Goal: Communication & Community: Answer question/provide support

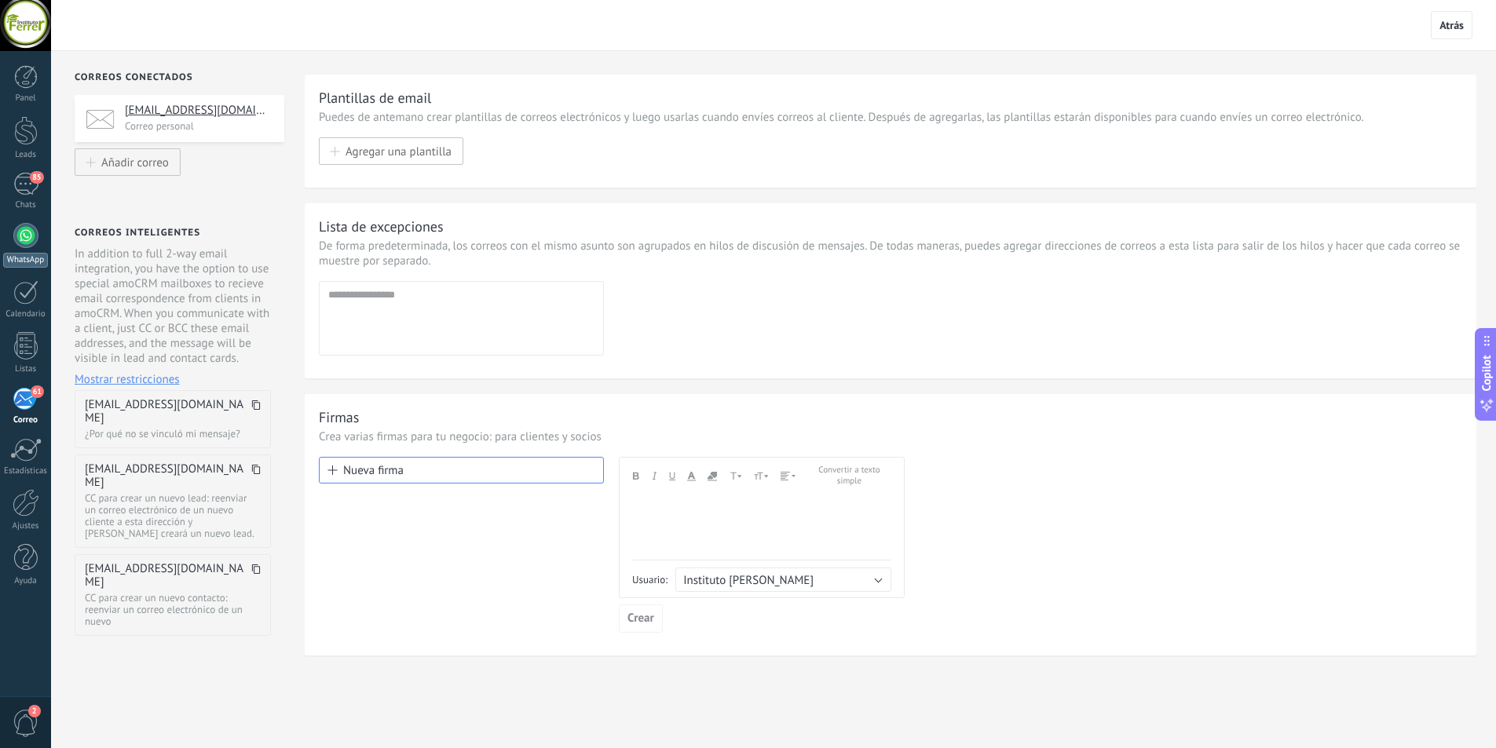
click at [15, 232] on div at bounding box center [25, 235] width 25 height 25
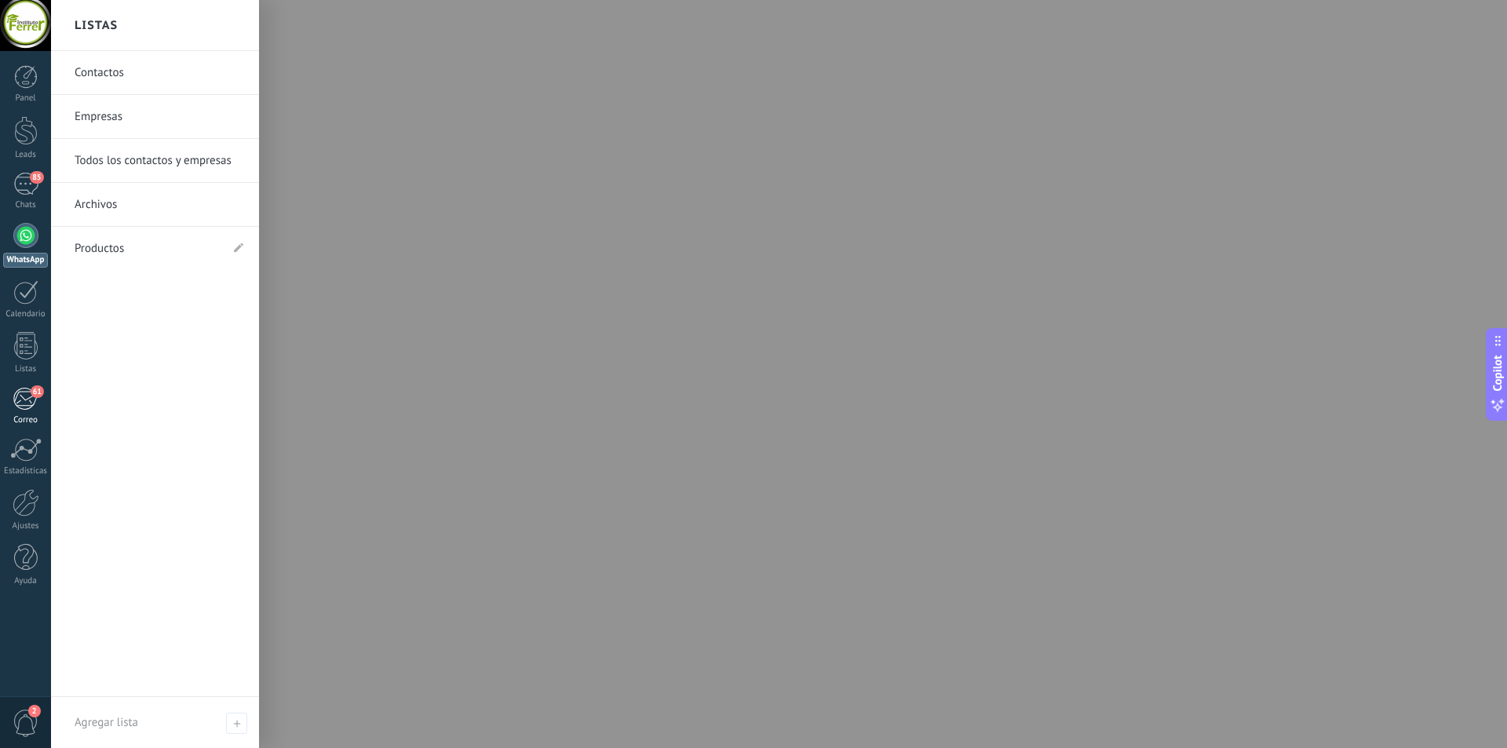
click at [20, 393] on div "61" at bounding box center [26, 399] width 26 height 24
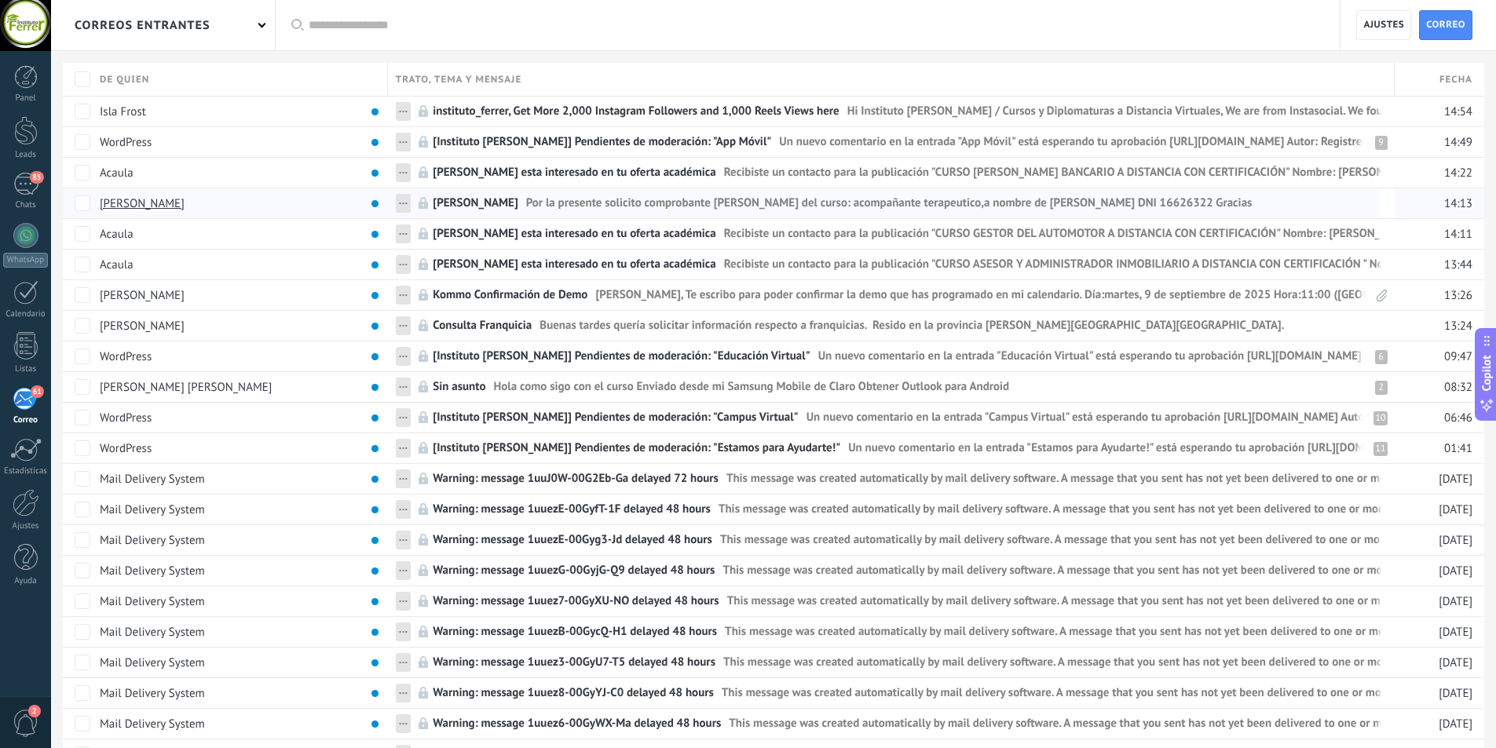
click at [707, 203] on span "Por la presente solicito comprobante [PERSON_NAME] del curso: acompañante terap…" at bounding box center [889, 206] width 726 height 23
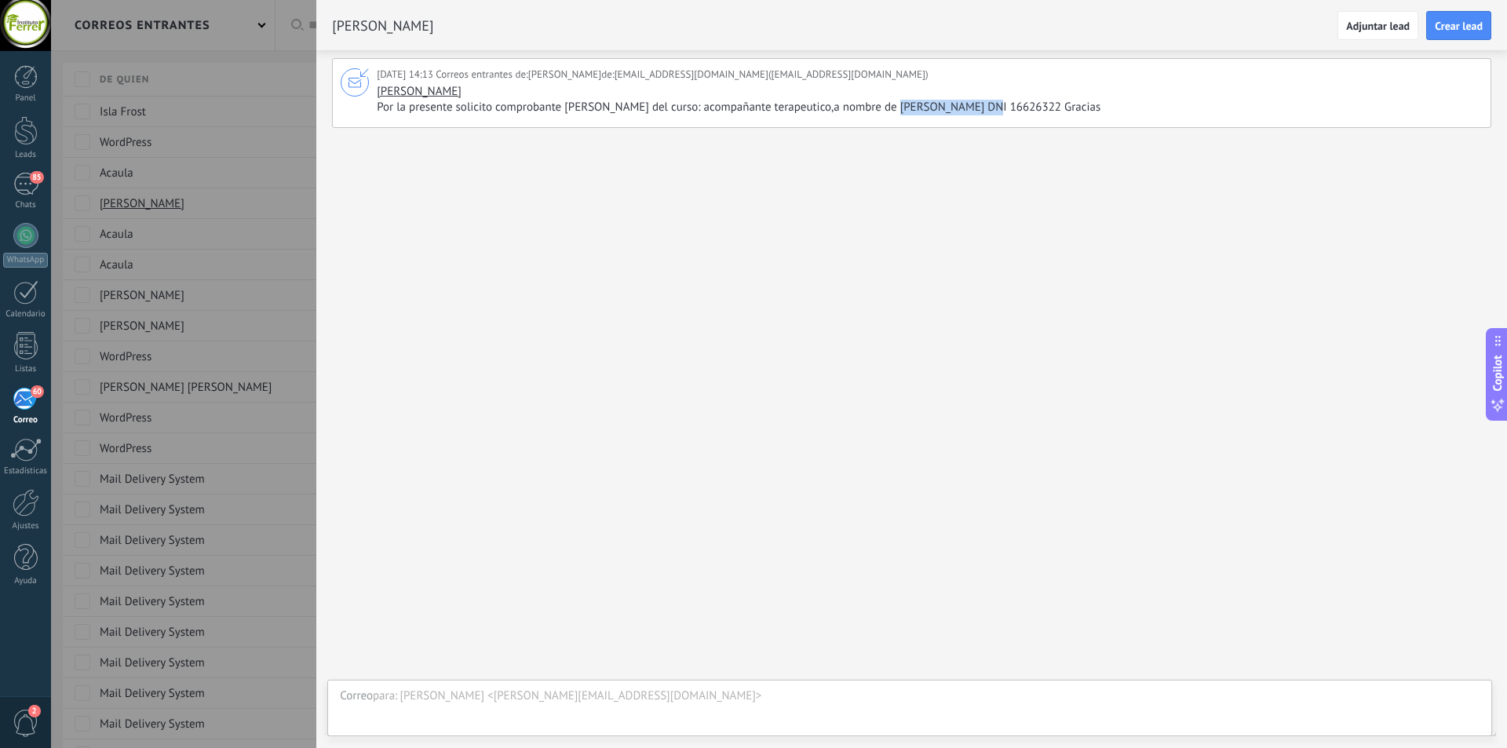
drag, startPoint x: 968, startPoint y: 104, endPoint x: 887, endPoint y: 108, distance: 81.0
click at [887, 108] on span "Por la presente solicito comprobante [PERSON_NAME] del curso: acompañante terap…" at bounding box center [745, 108] width 736 height 16
copy span "[PERSON_NAME]"
drag, startPoint x: 1043, startPoint y: 104, endPoint x: 992, endPoint y: 113, distance: 51.8
click at [992, 113] on span "Por la presente solicito comprobante [PERSON_NAME] del curso: acompañante terap…" at bounding box center [745, 108] width 736 height 16
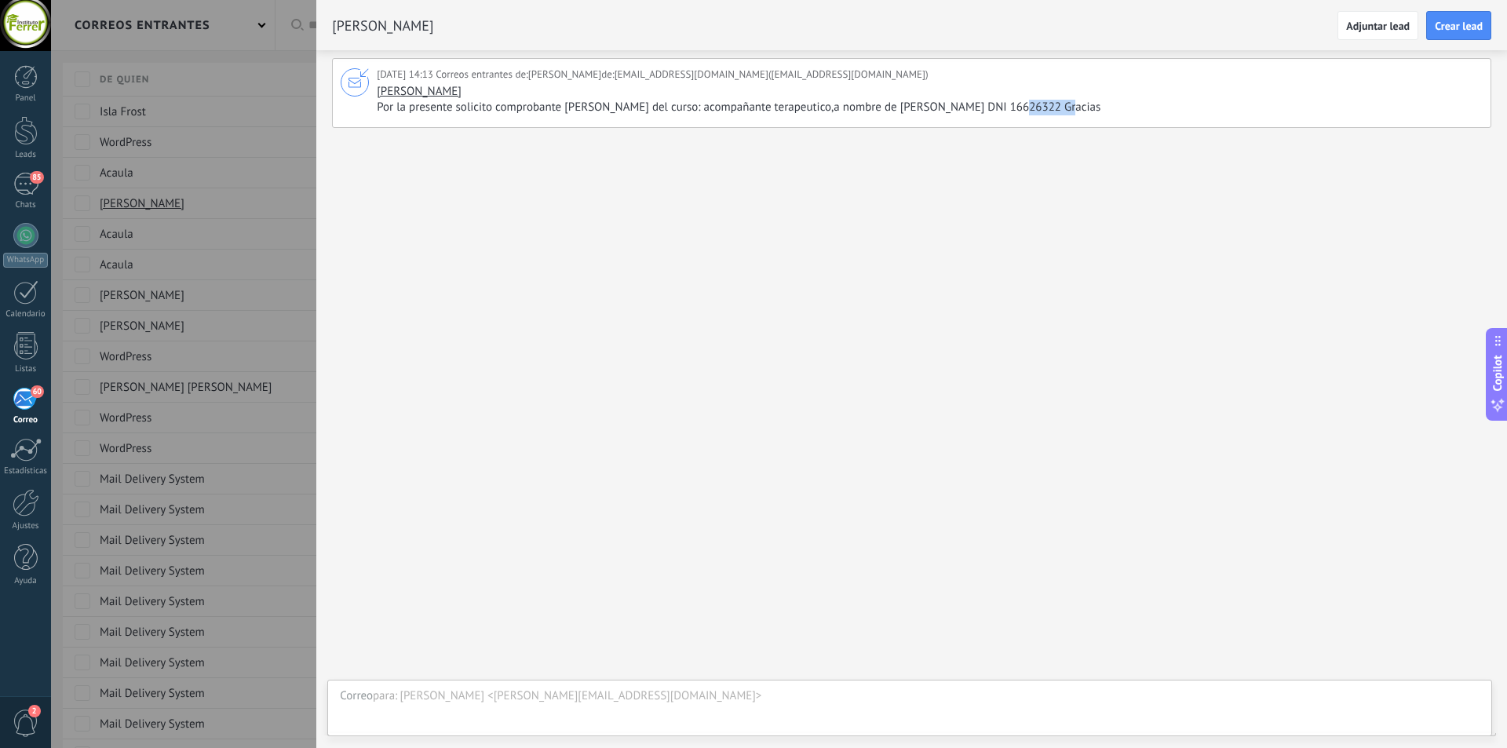
copy span "16626322"
click at [503, 92] on div "[PERSON_NAME] Por la presente solicito comprobante [PERSON_NAME] del curso: aco…" at bounding box center [928, 99] width 1102 height 31
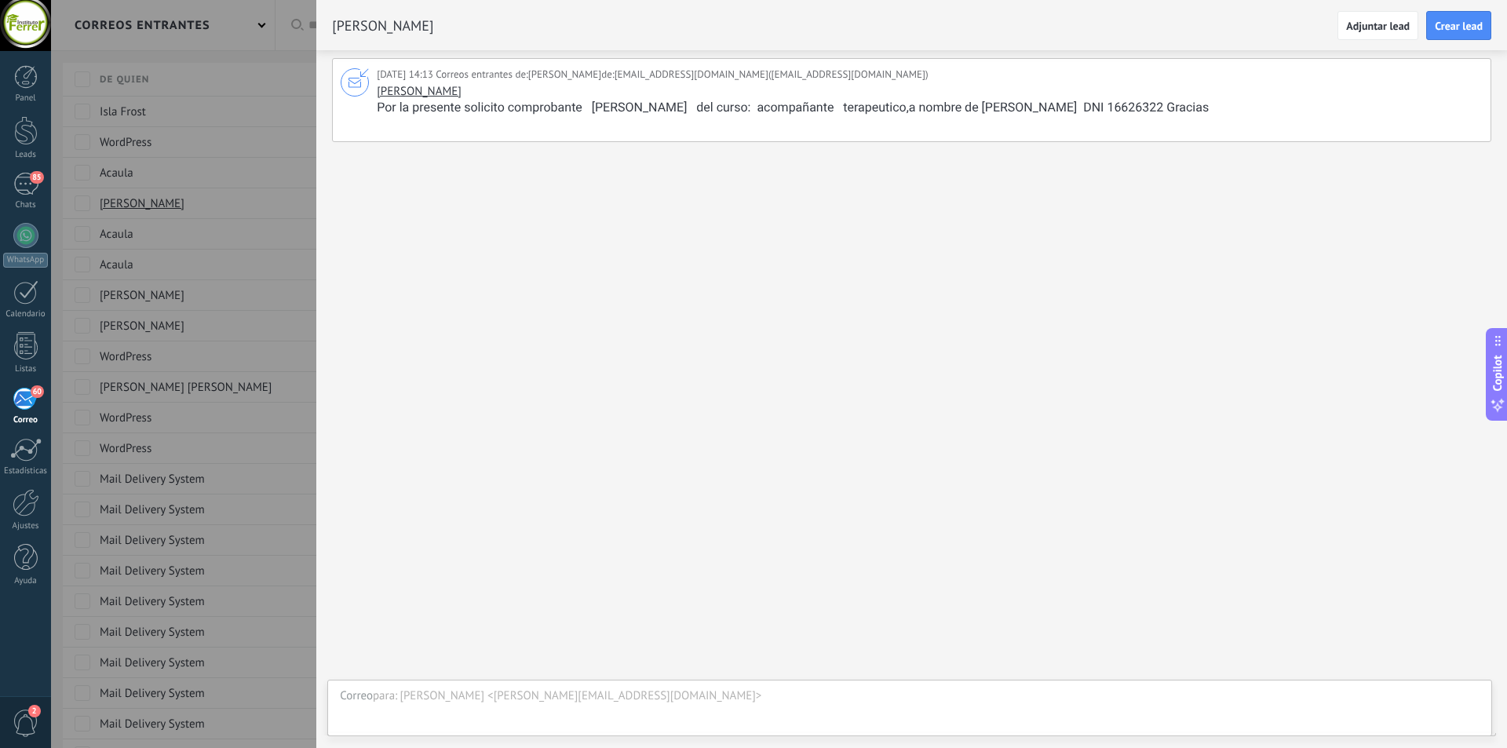
click at [389, 692] on div "para :" at bounding box center [385, 697] width 24 height 16
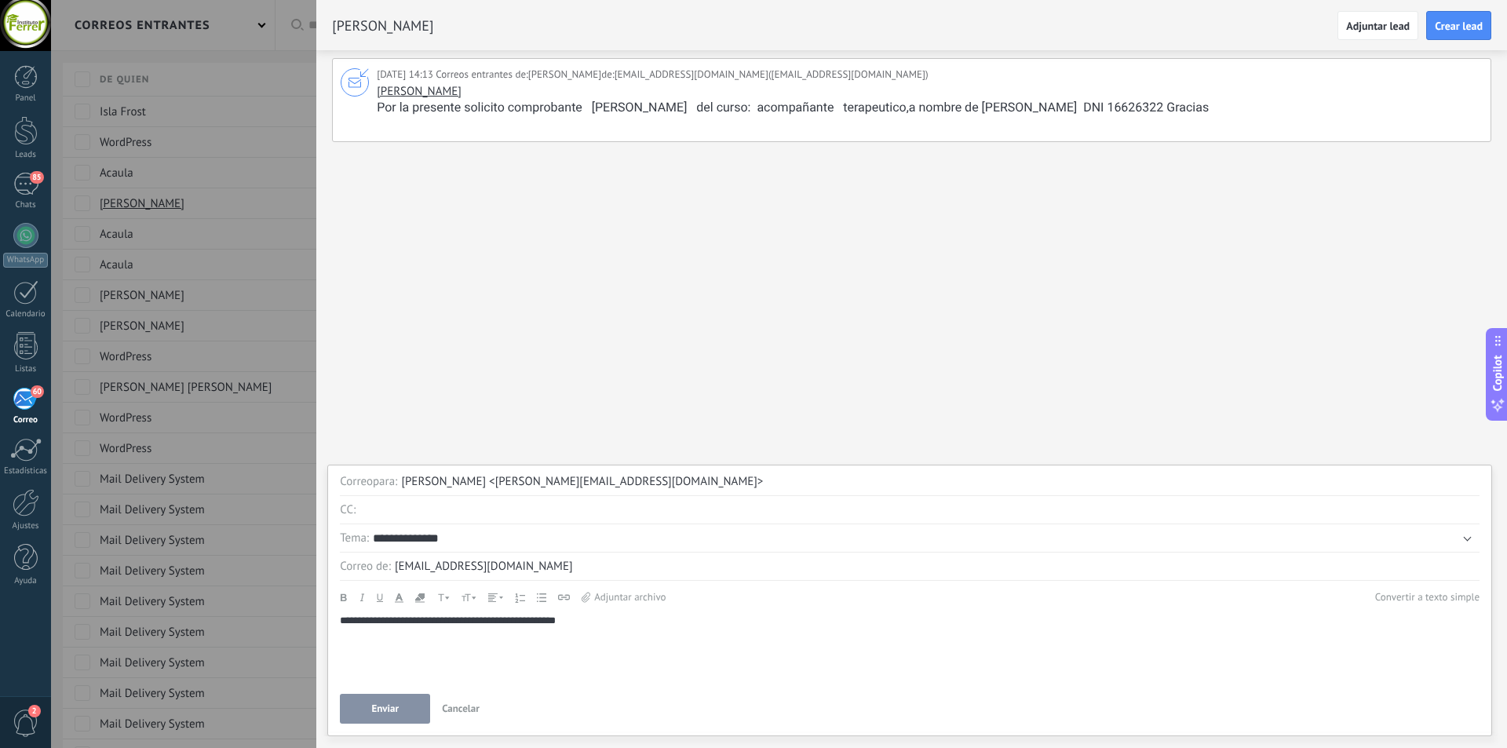
click at [590, 598] on use at bounding box center [586, 597] width 9 height 10
click at [0, 0] on input "Adjuntar archivo" at bounding box center [0, 0] width 0 height 0
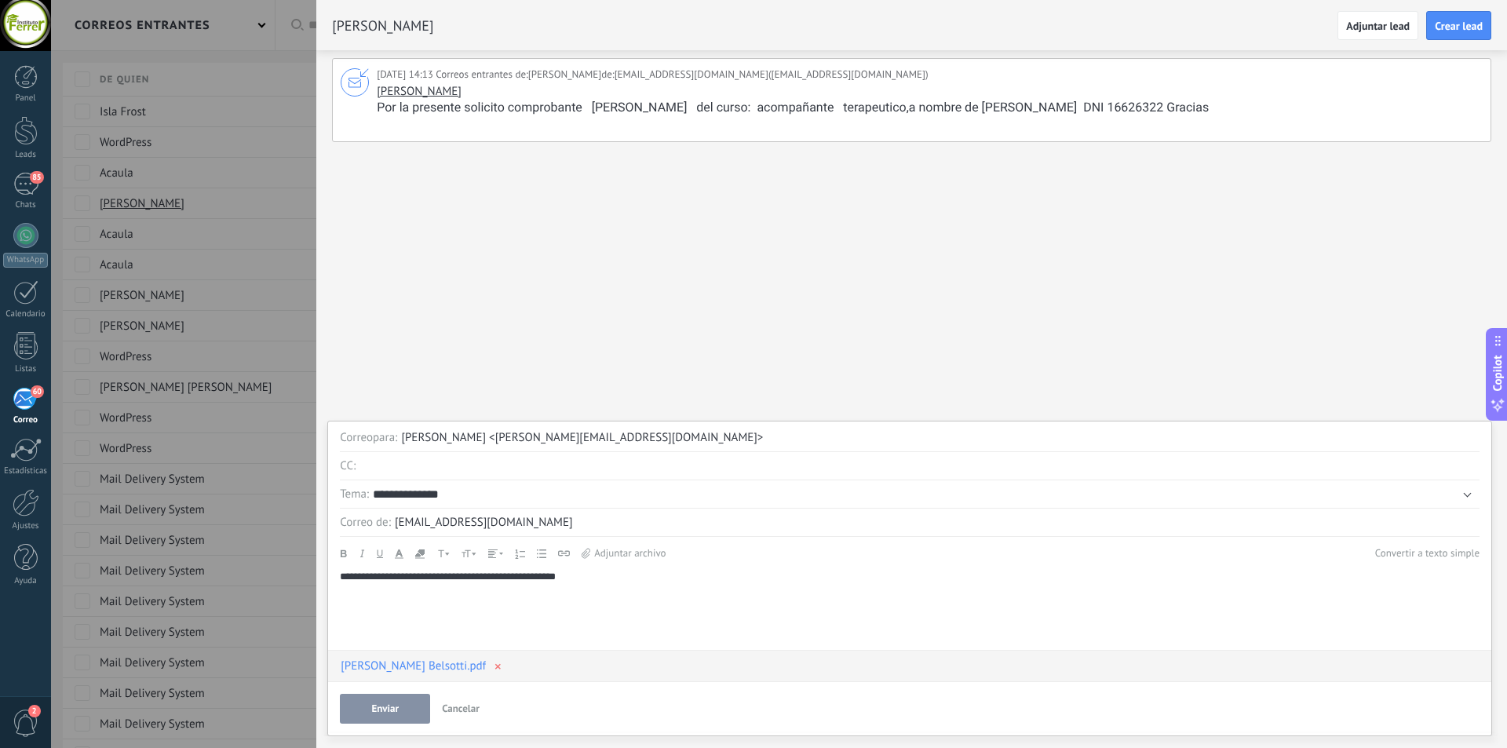
click at [385, 710] on span "Enviar" at bounding box center [384, 708] width 27 height 11
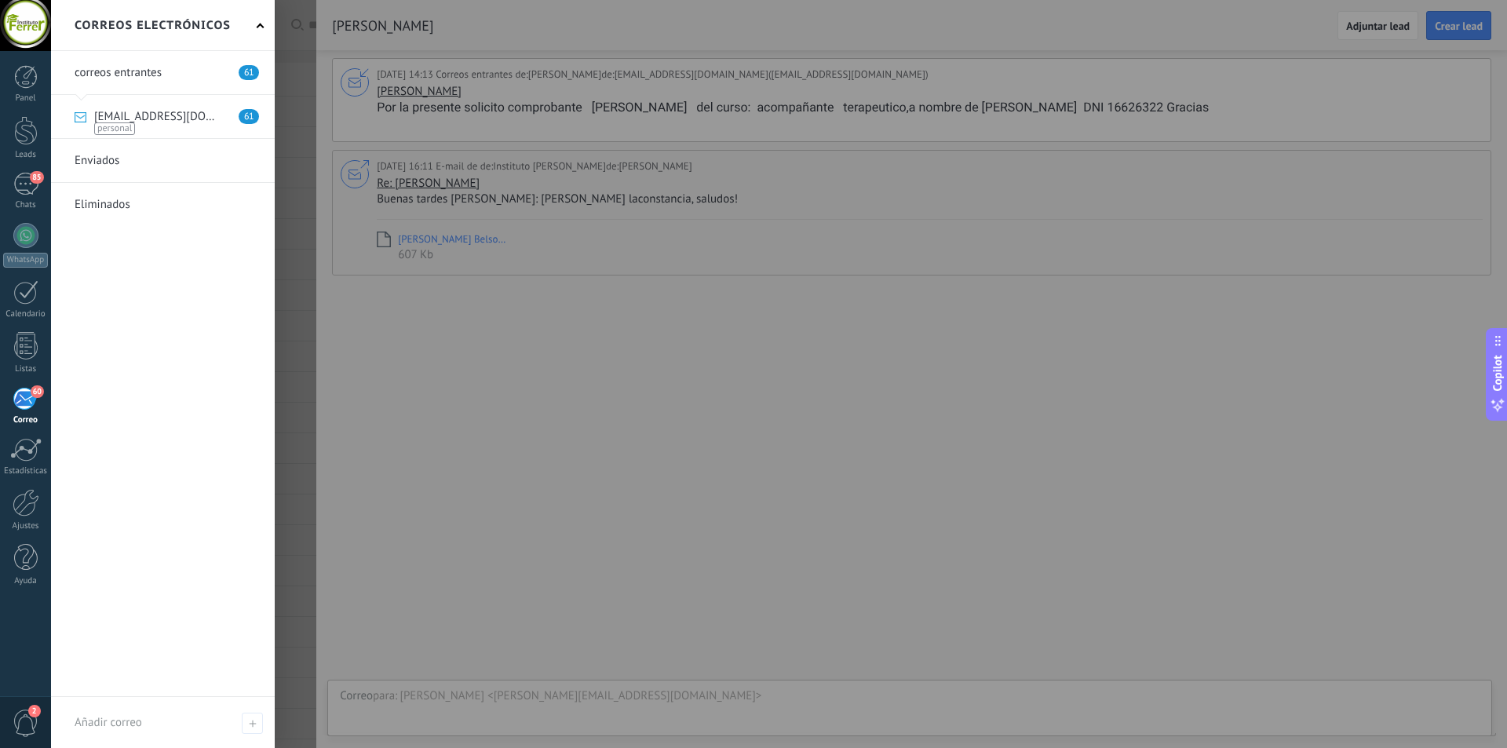
click at [33, 397] on div "60" at bounding box center [26, 399] width 26 height 24
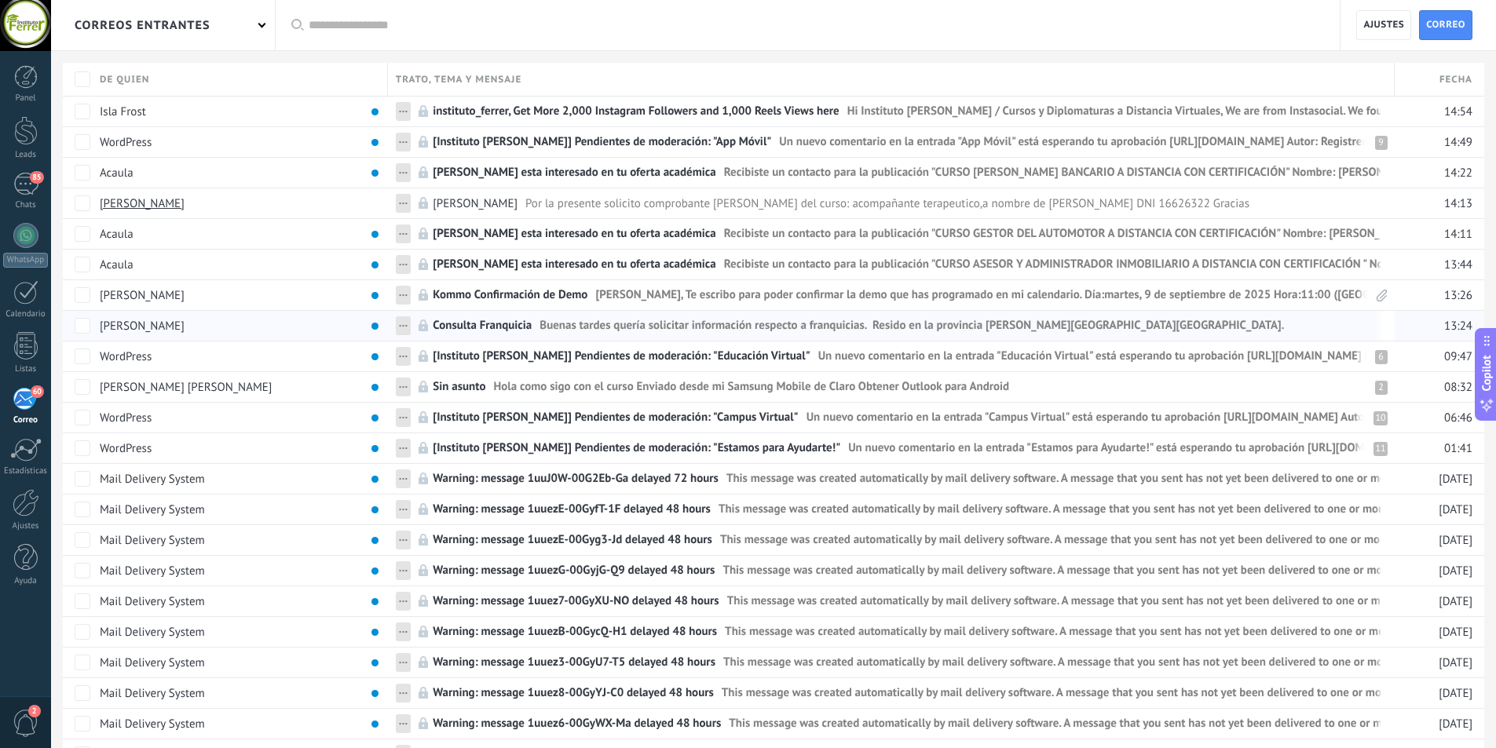
click at [484, 334] on span "Consulta Franquicia" at bounding box center [482, 329] width 99 height 23
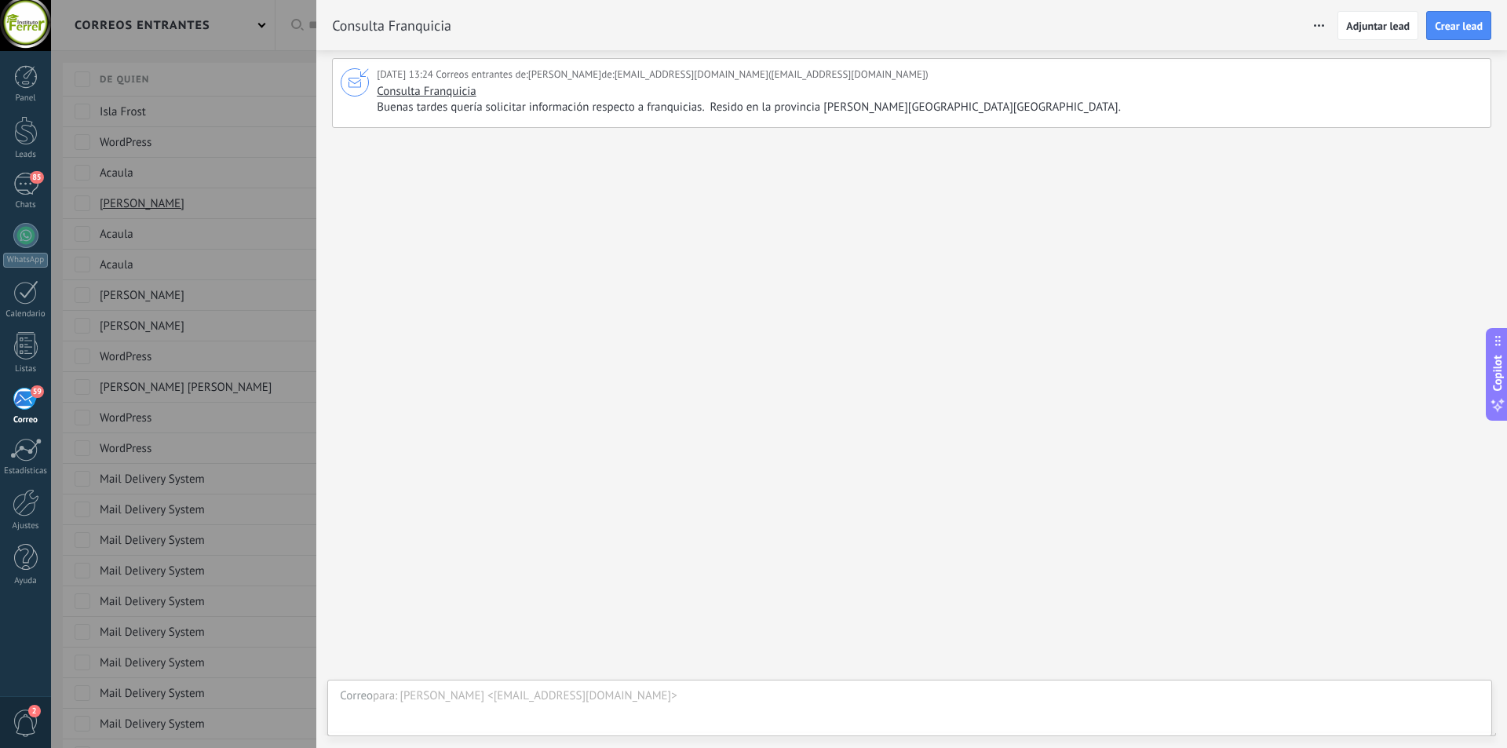
click at [506, 704] on div "**********" at bounding box center [910, 712] width 1140 height 47
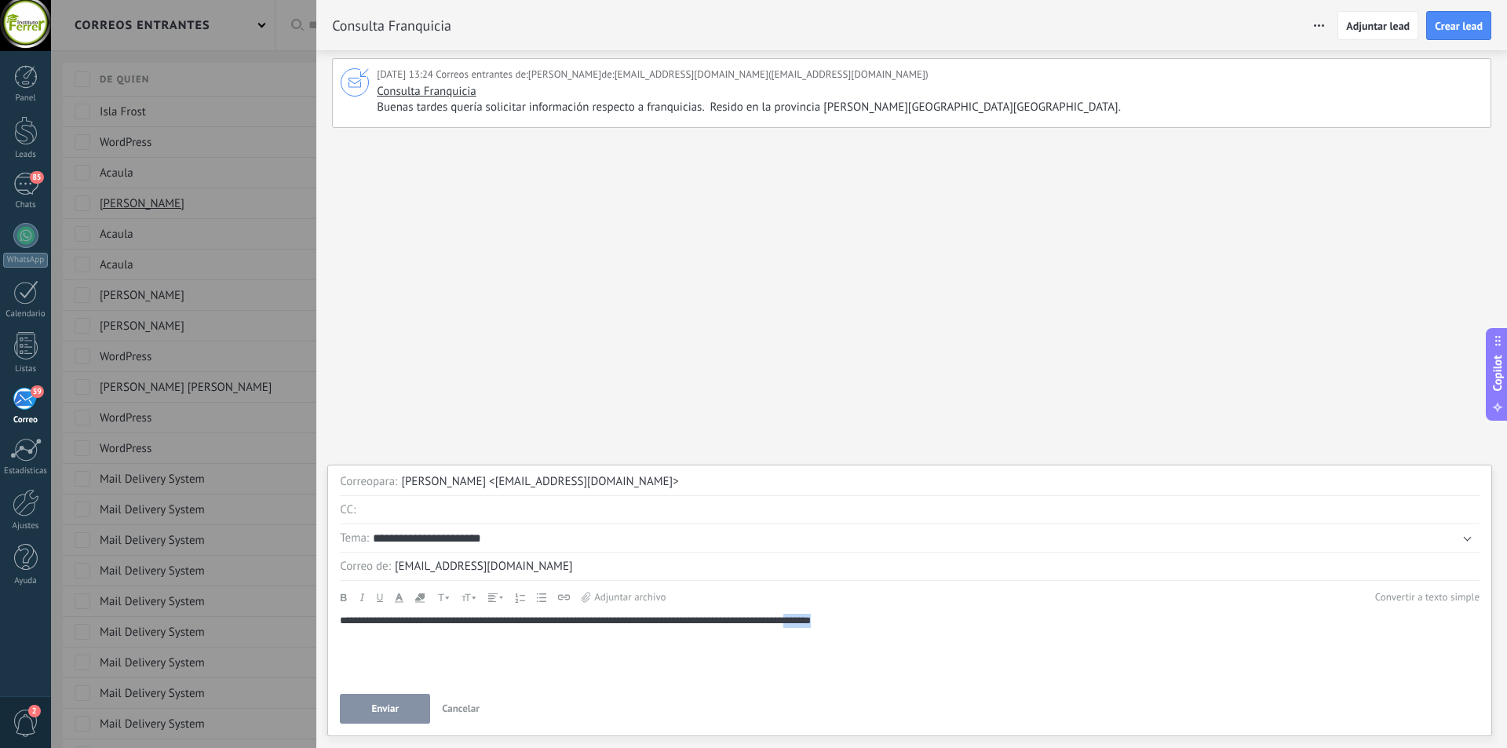
drag, startPoint x: 910, startPoint y: 620, endPoint x: 861, endPoint y: 623, distance: 48.7
click at [861, 623] on div "**********" at bounding box center [910, 621] width 1140 height 14
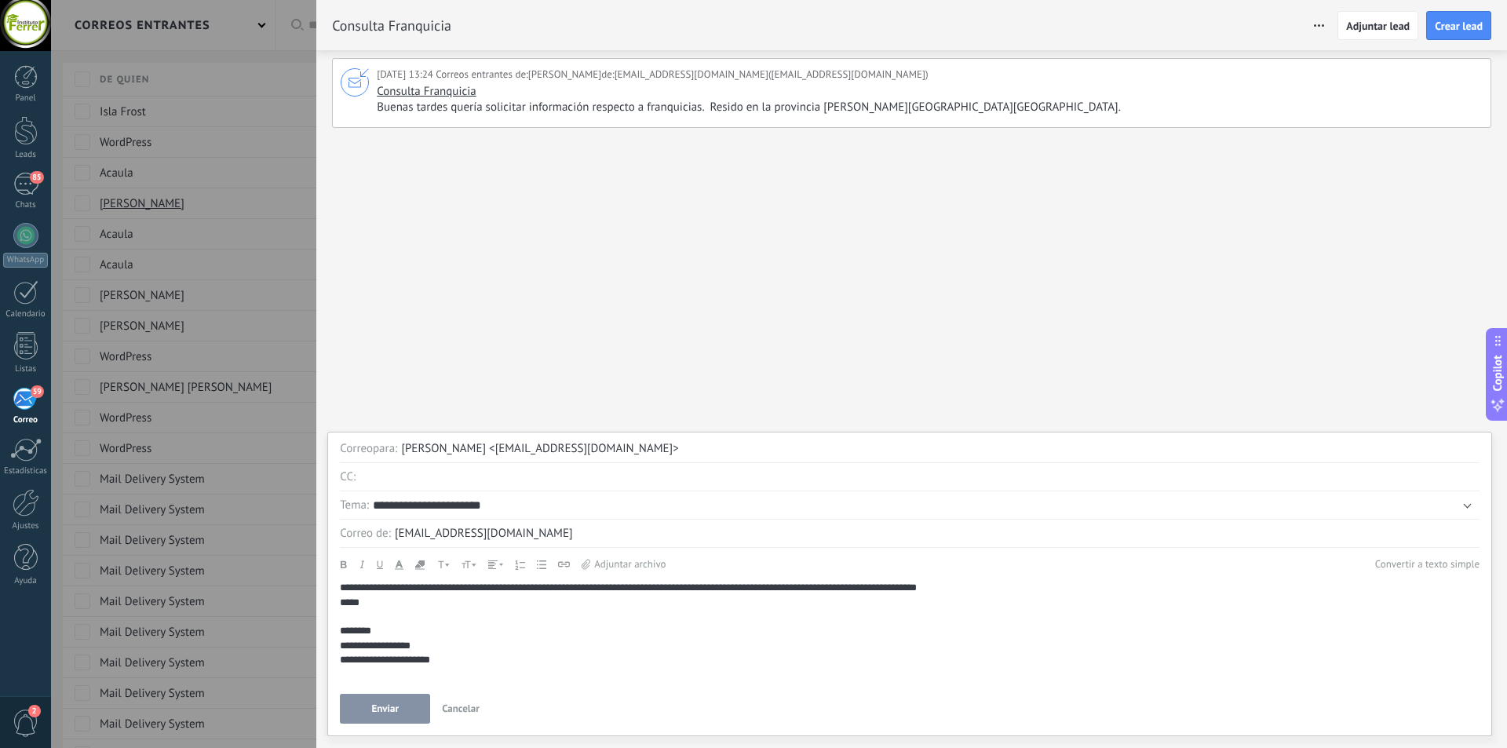
click at [364, 634] on div "*******" at bounding box center [910, 631] width 1140 height 14
click at [516, 587] on div "**********" at bounding box center [910, 588] width 1140 height 14
click at [397, 712] on span "Enviar" at bounding box center [384, 708] width 27 height 11
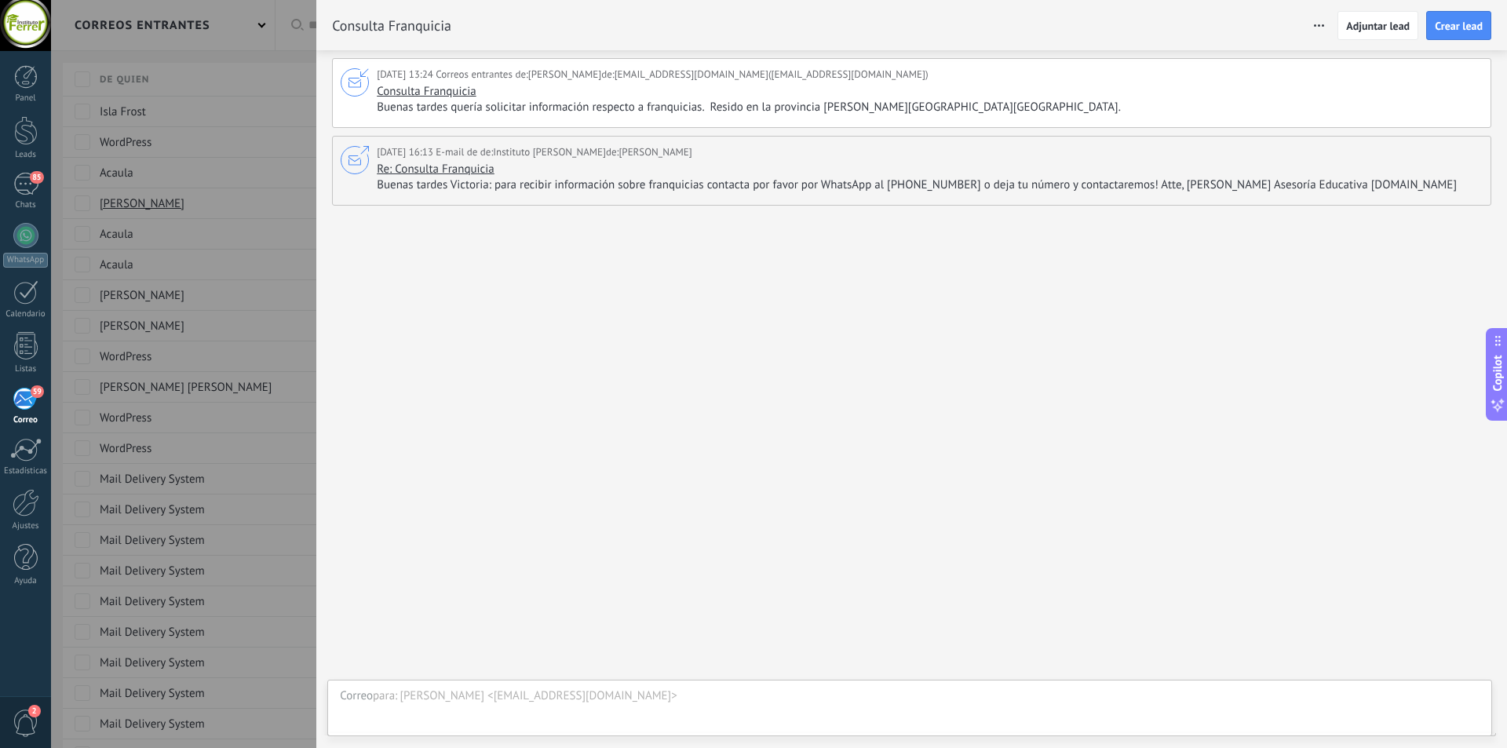
click at [18, 397] on div "59" at bounding box center [26, 399] width 26 height 24
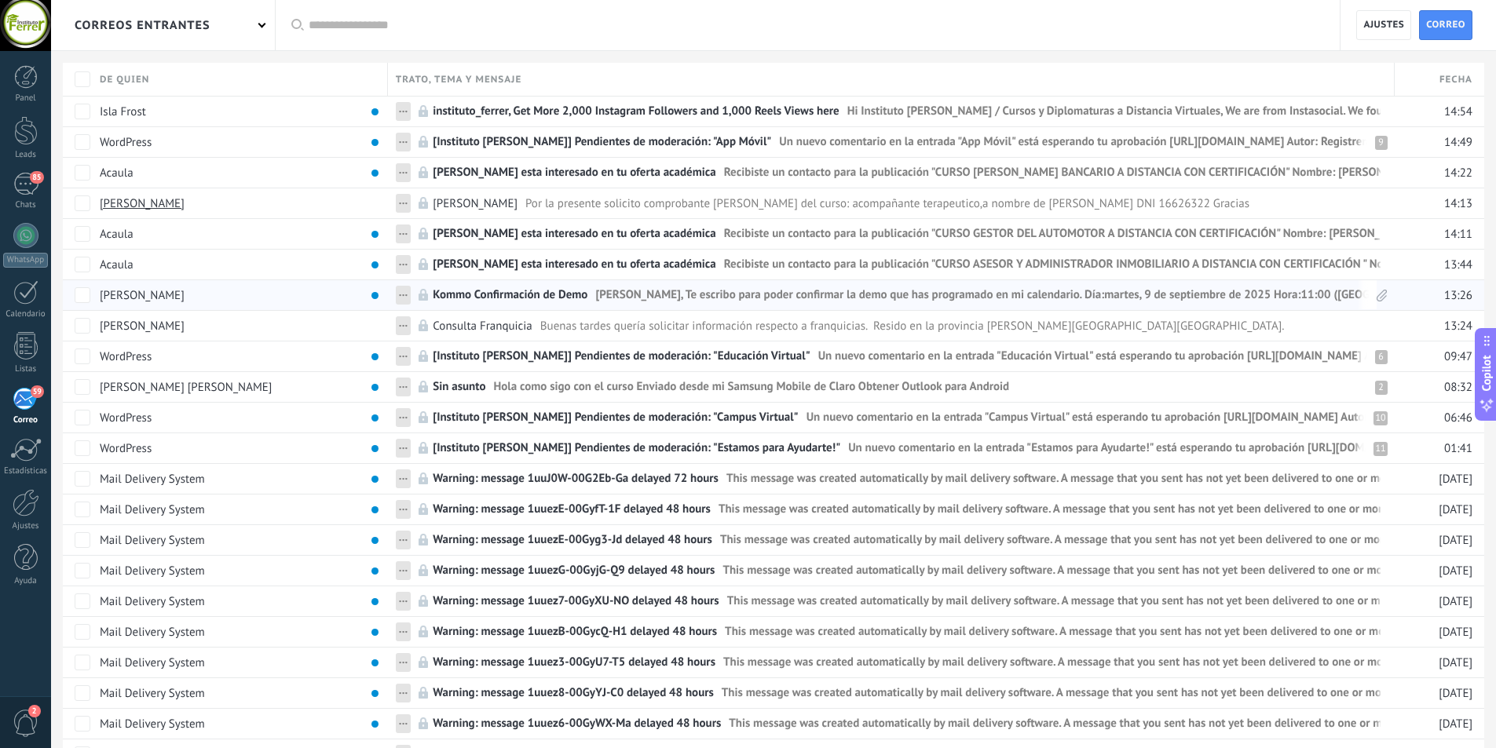
click at [526, 301] on span "Kommo Confirmación de Demo" at bounding box center [510, 298] width 155 height 23
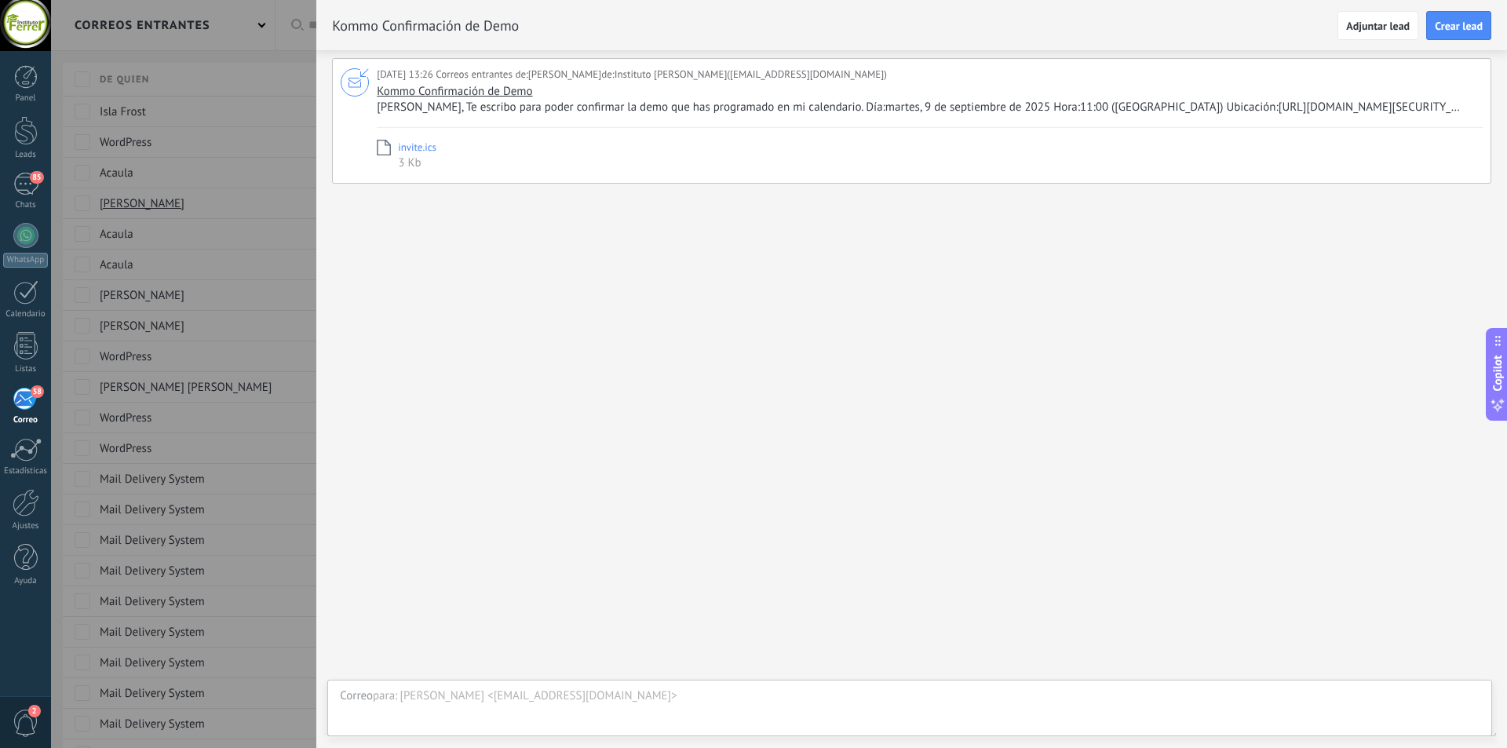
click at [639, 104] on span "[PERSON_NAME], Te escribo para poder confirmar la demo que has programado en mi…" at bounding box center [928, 108] width 1102 height 16
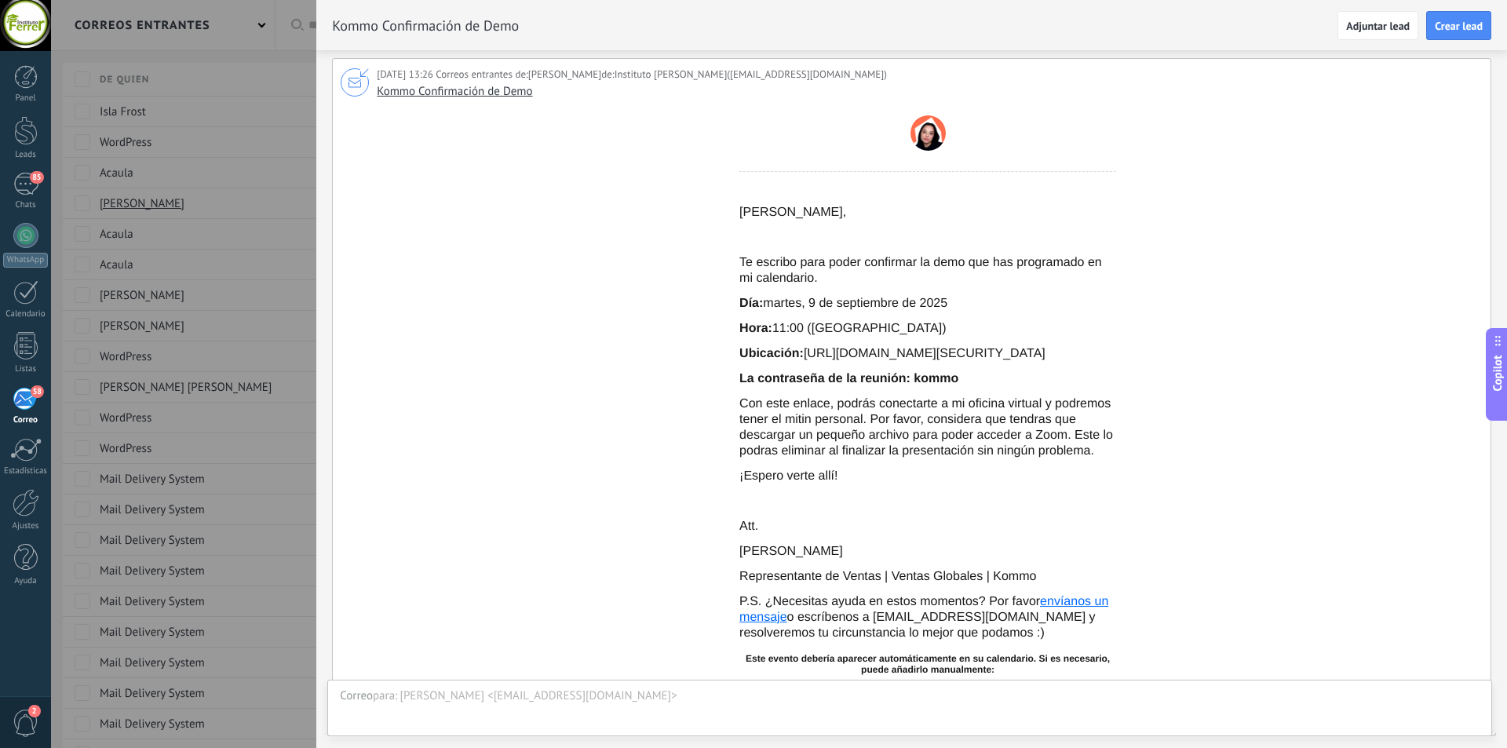
scroll to position [79, 0]
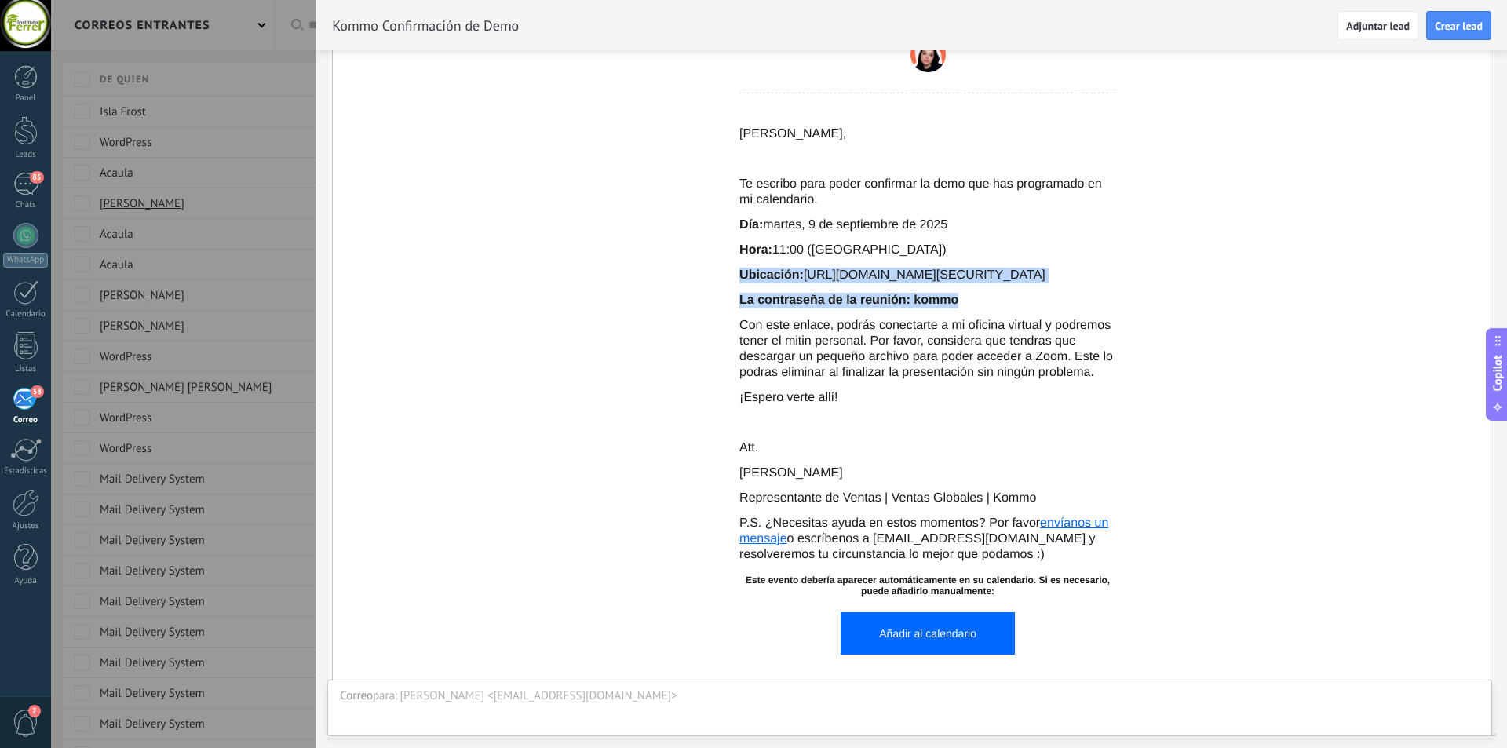
drag, startPoint x: 975, startPoint y: 315, endPoint x: 740, endPoint y: 275, distance: 238.1
click at [740, 275] on div "[PERSON_NAME], Te escribo para poder confirmar la demo que has programado en mi…" at bounding box center [928, 344] width 377 height 437
copy div "Ubicación: [URL][DOMAIN_NAME][SECURITY_DATA] La contraseña de la reunión: kommo"
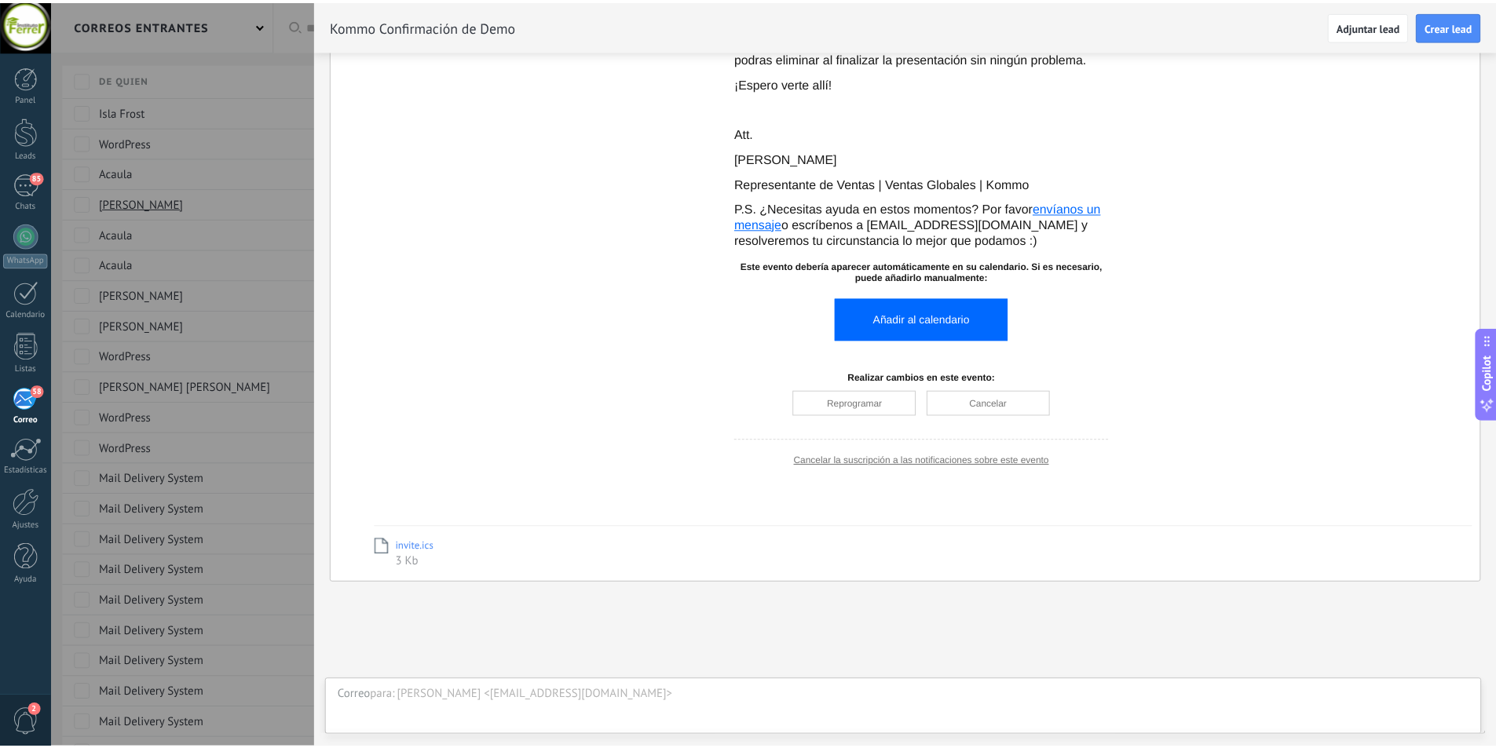
scroll to position [493, 0]
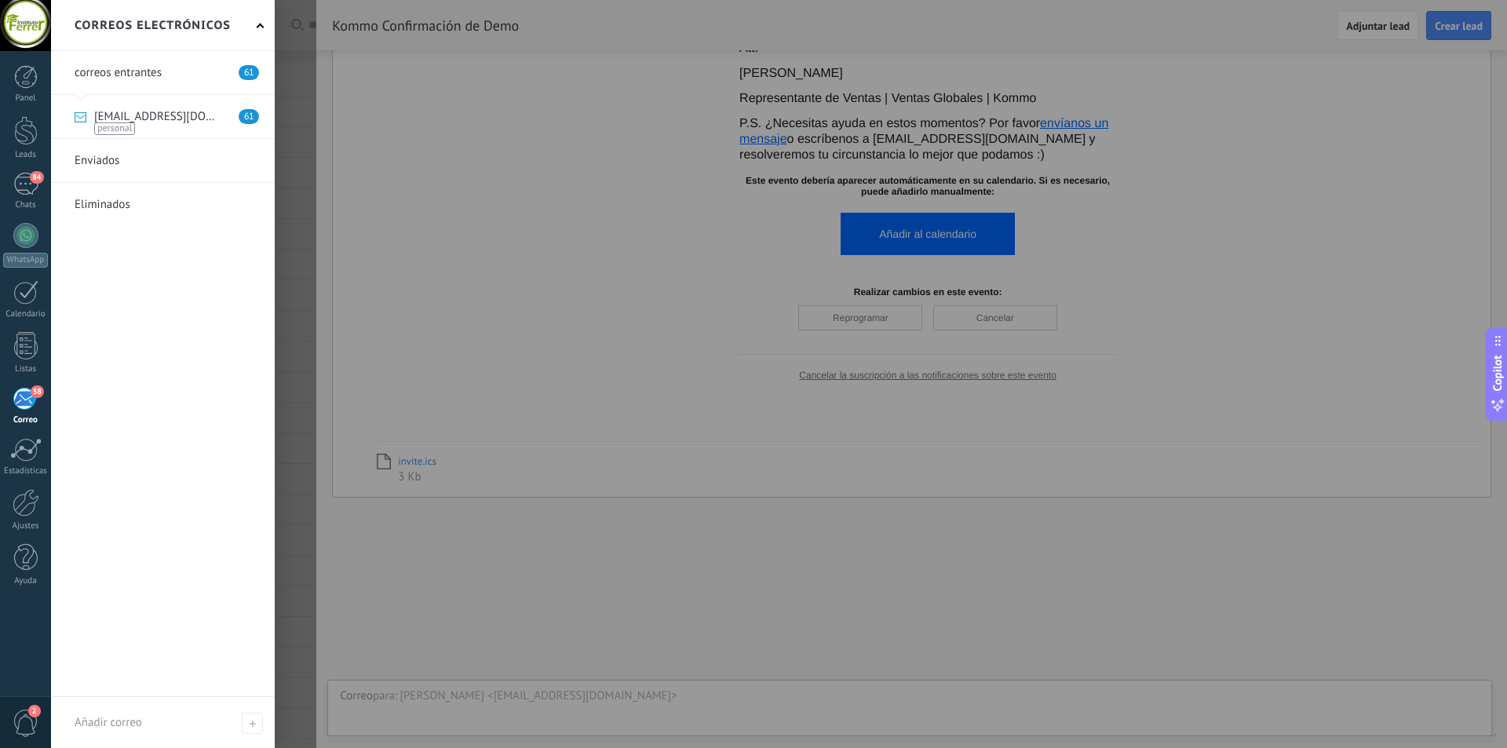
click at [15, 402] on div "58" at bounding box center [26, 399] width 26 height 24
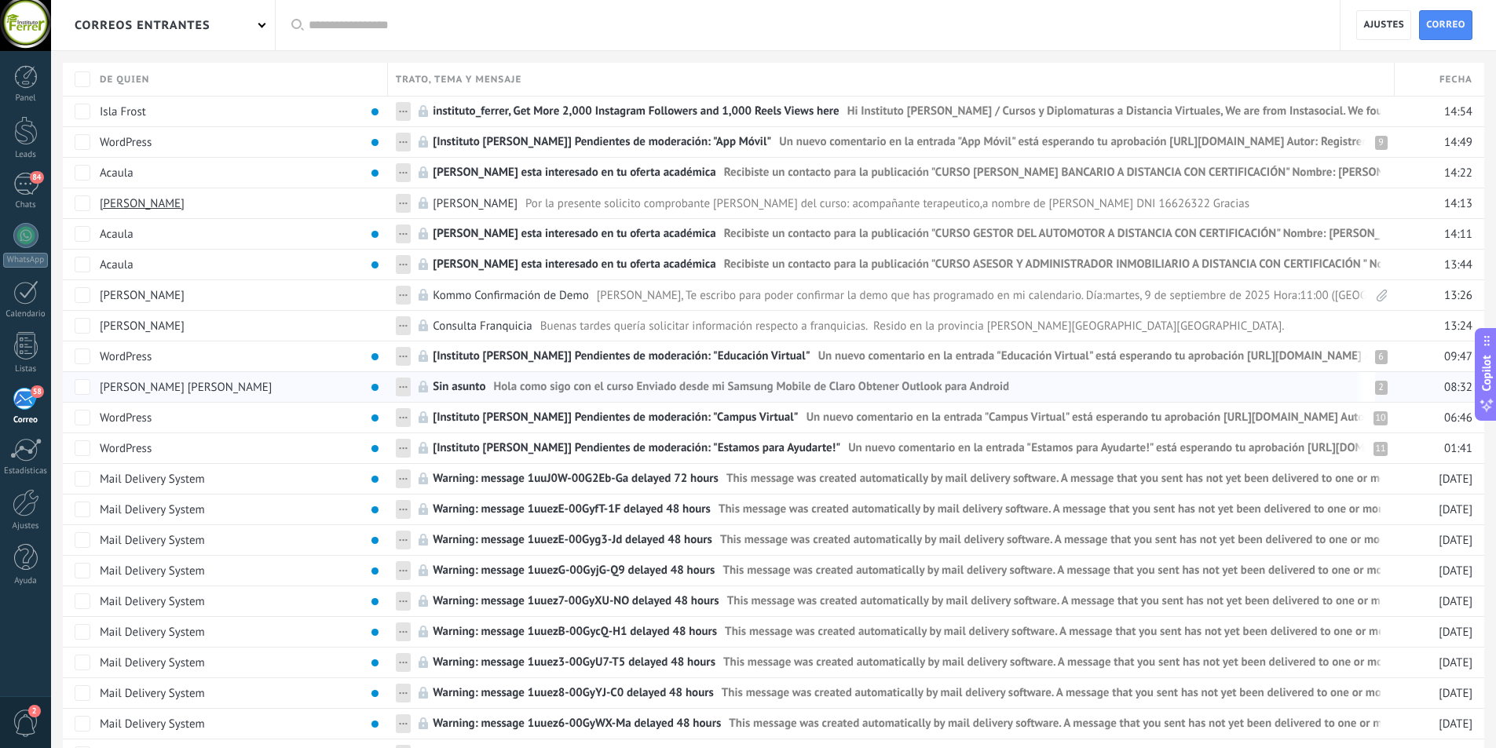
click at [539, 385] on span "Hola como sigo con el curso Enviado desde mi Samsung Mobile de Claro Obtener Ou…" at bounding box center [752, 390] width 516 height 23
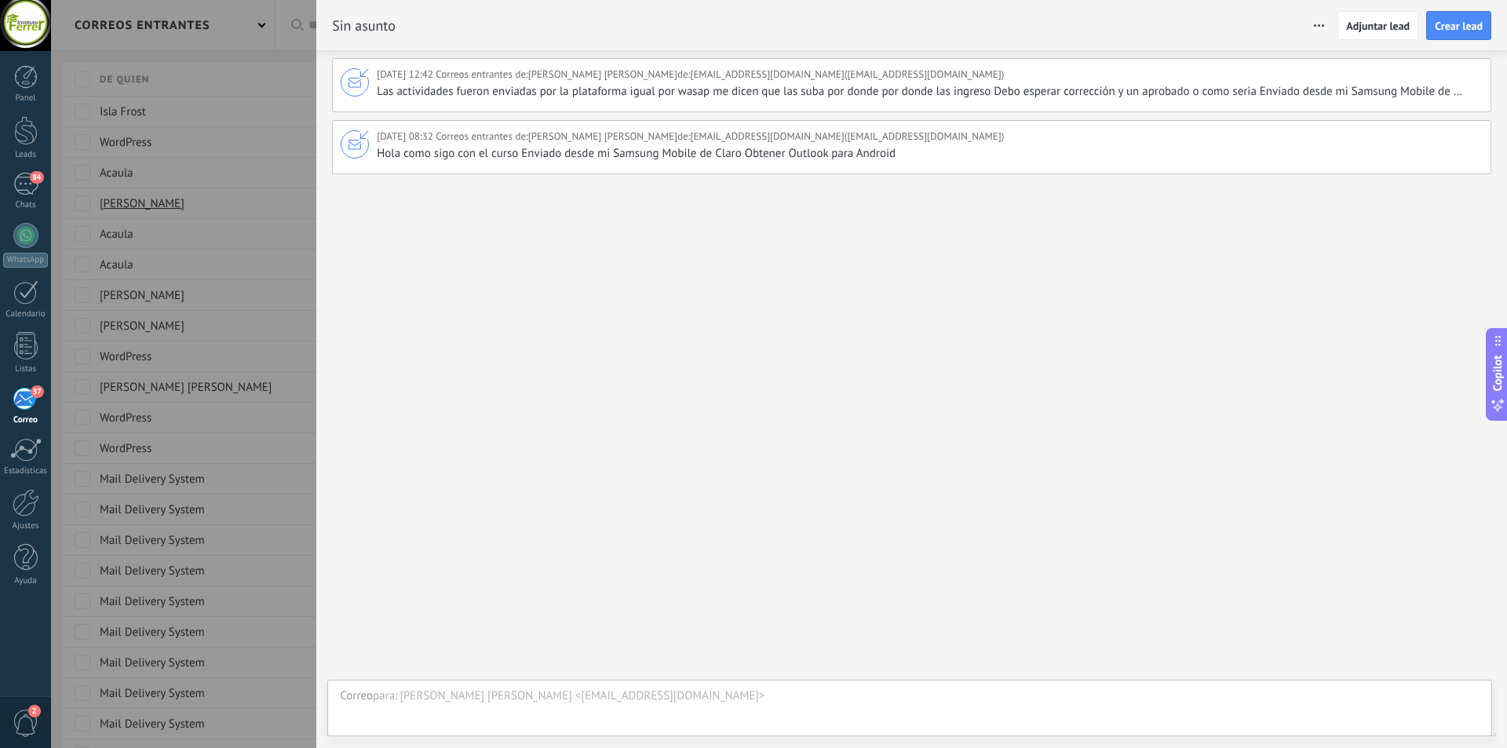
click at [514, 146] on span "Hola como sigo con el curso Enviado desde mi Samsung Mobile de Claro Obtener Ou…" at bounding box center [642, 154] width 531 height 16
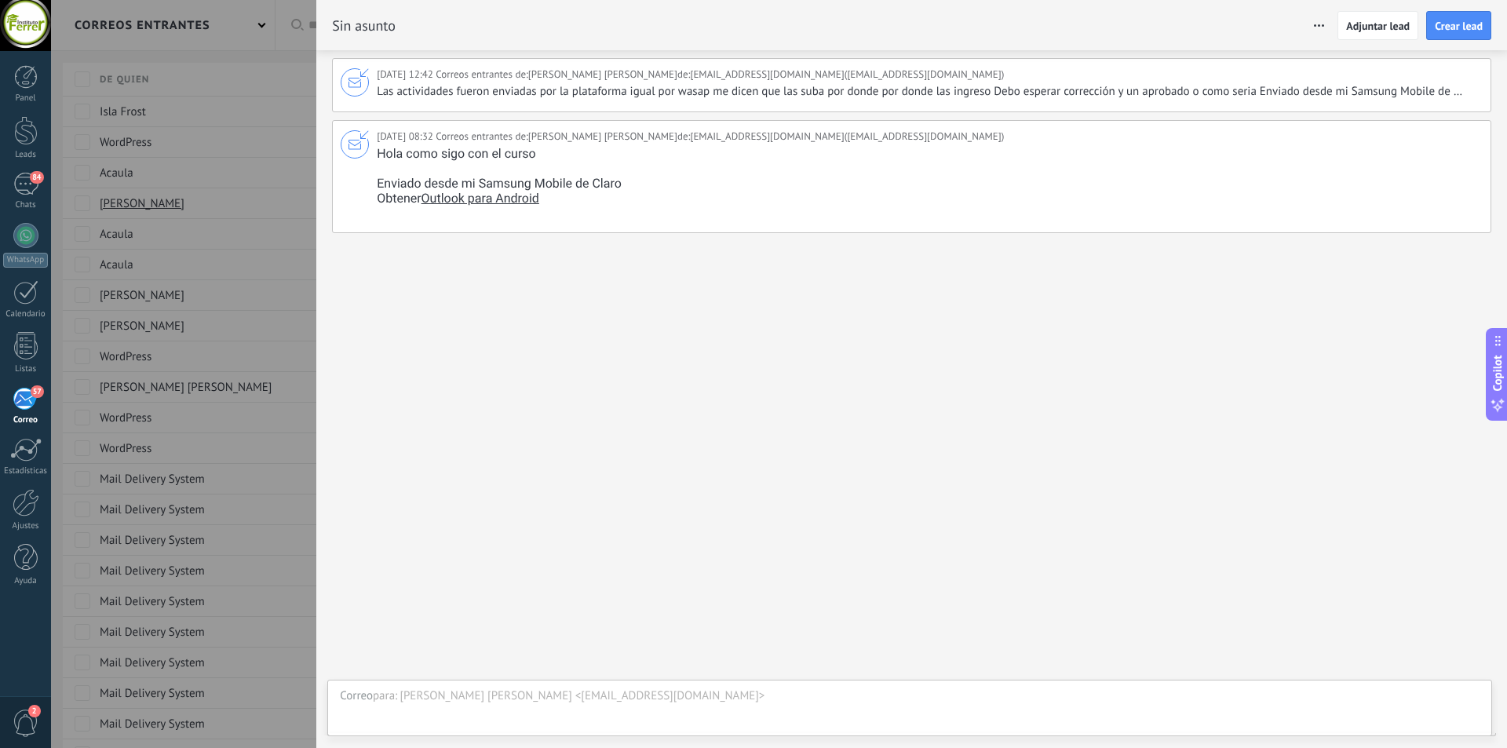
click at [495, 696] on div "[PERSON_NAME] [PERSON_NAME] <[EMAIL_ADDRESS][DOMAIN_NAME]>" at bounding box center [940, 697] width 1080 height 16
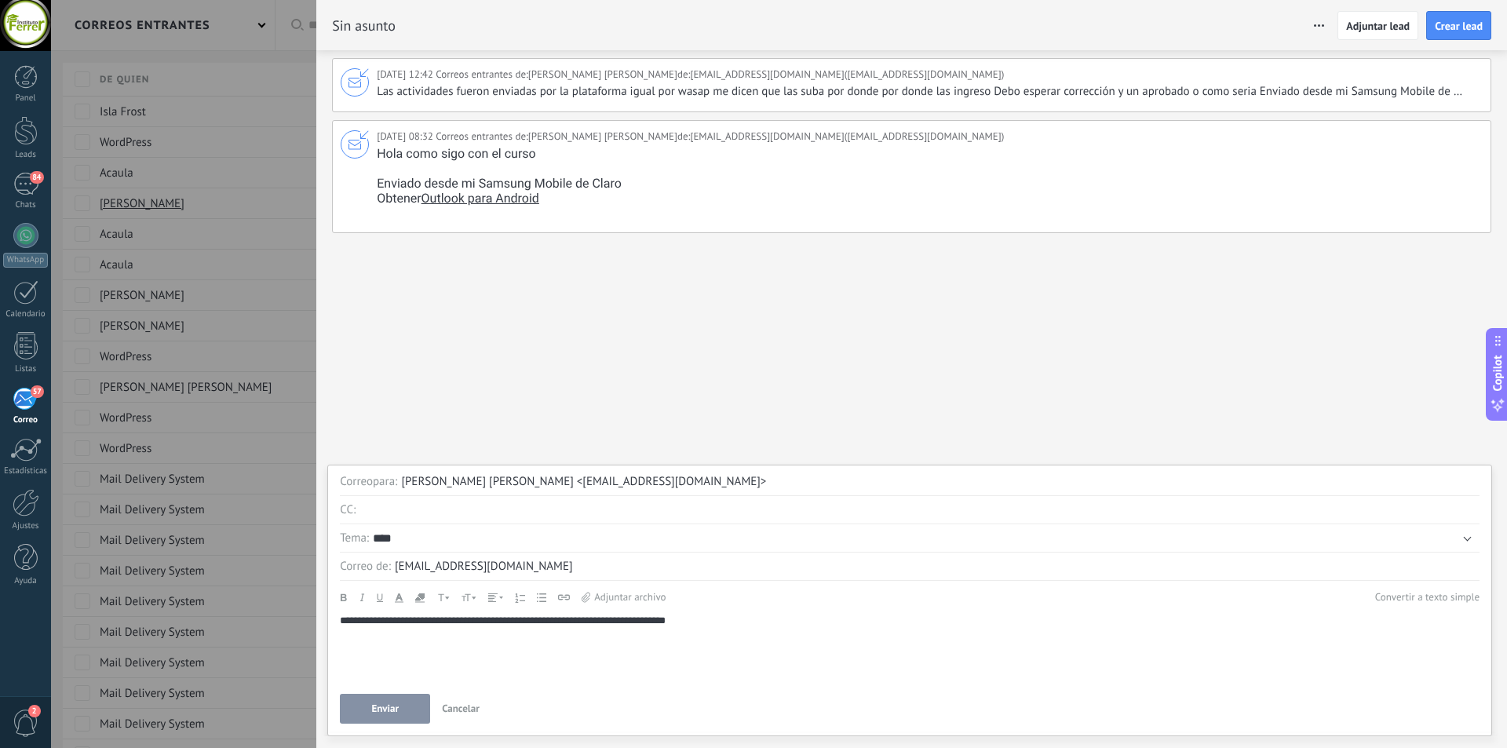
click at [378, 705] on span "Enviar" at bounding box center [384, 708] width 27 height 11
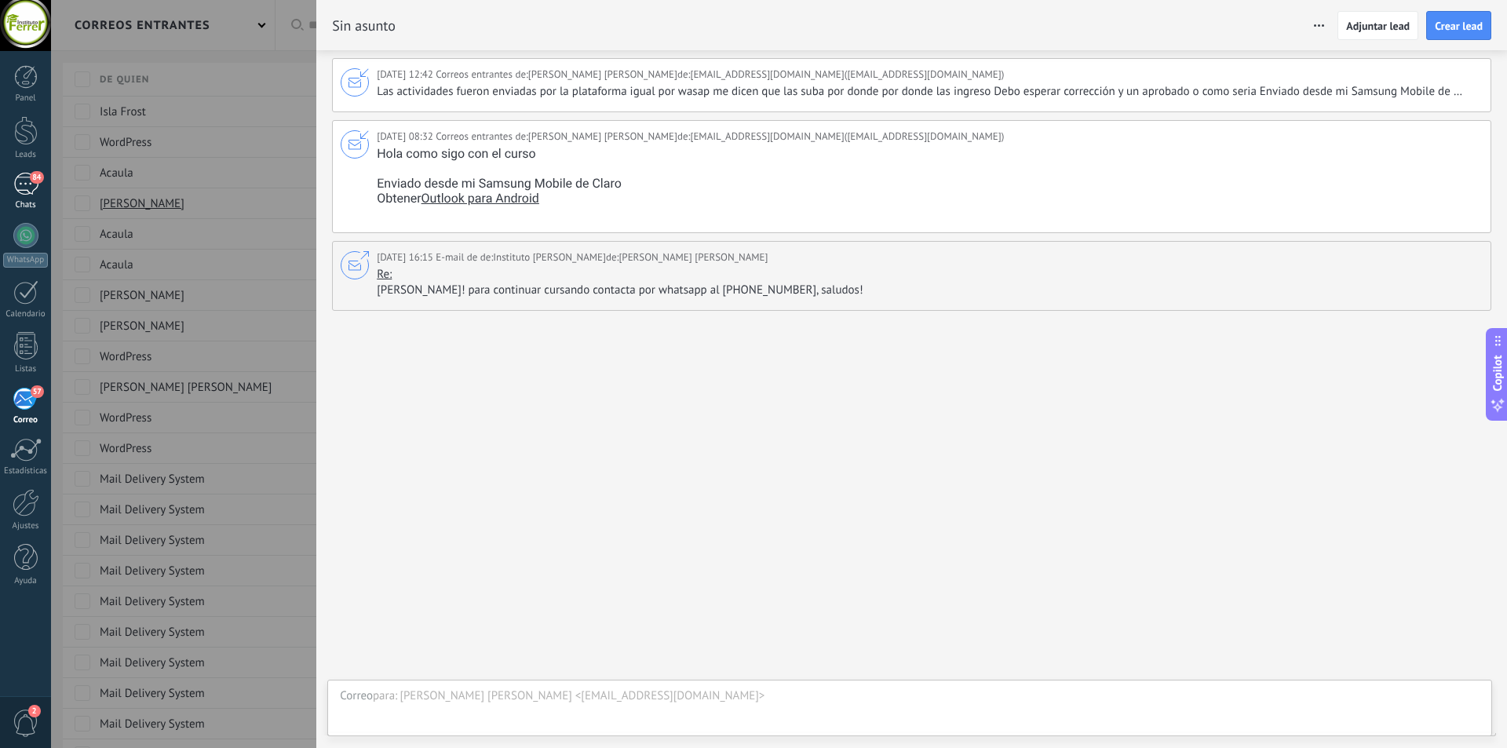
click at [22, 195] on div "84" at bounding box center [25, 184] width 25 height 23
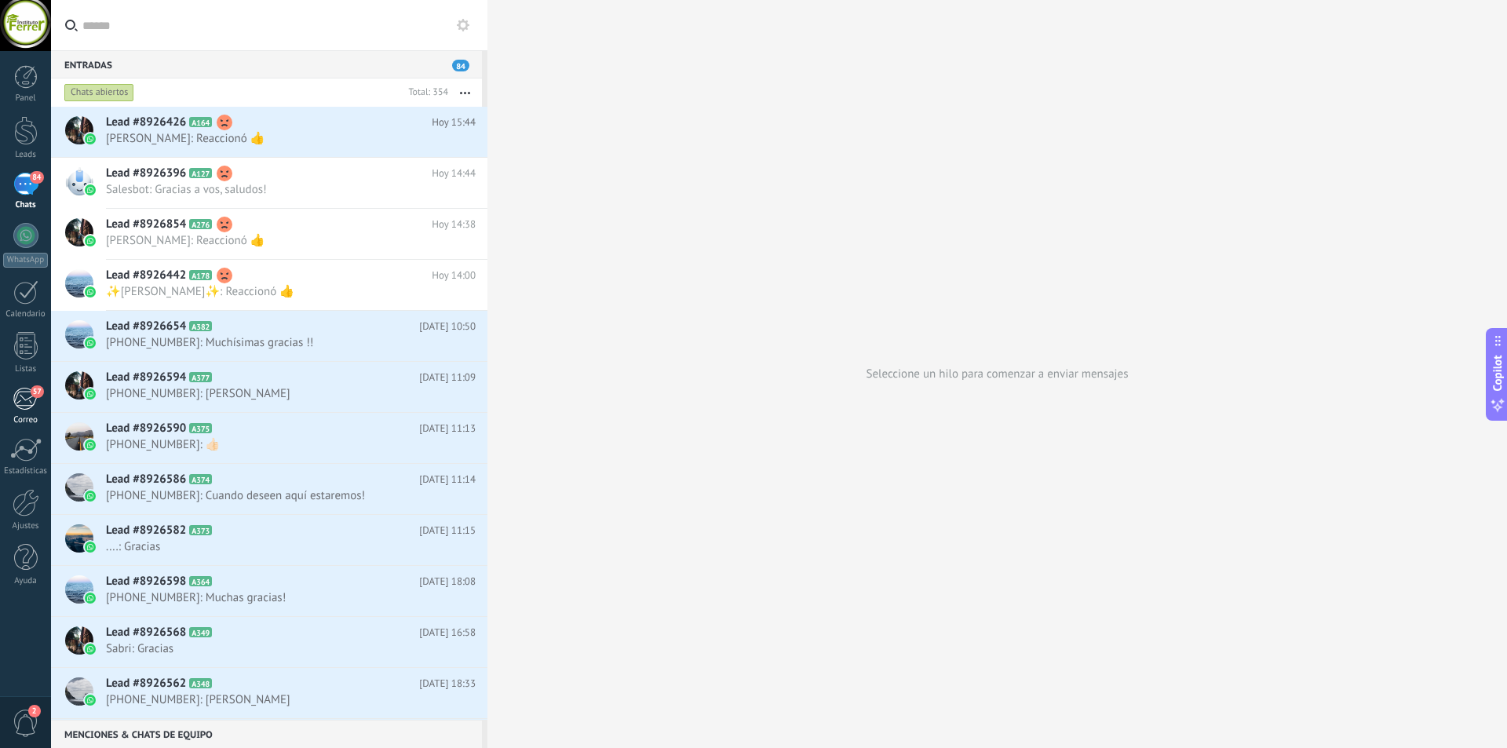
click at [38, 390] on span "57" at bounding box center [37, 391] width 13 height 13
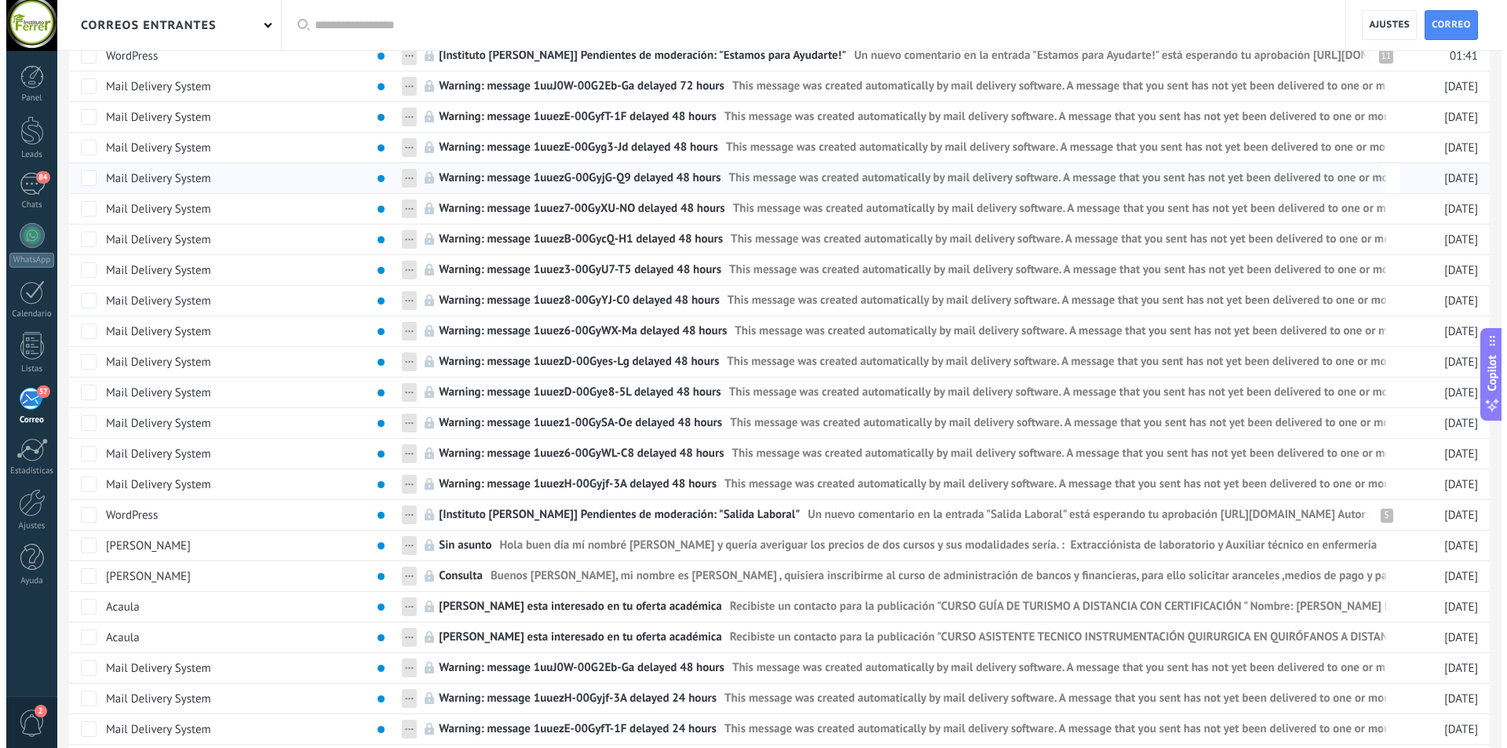
scroll to position [471, 0]
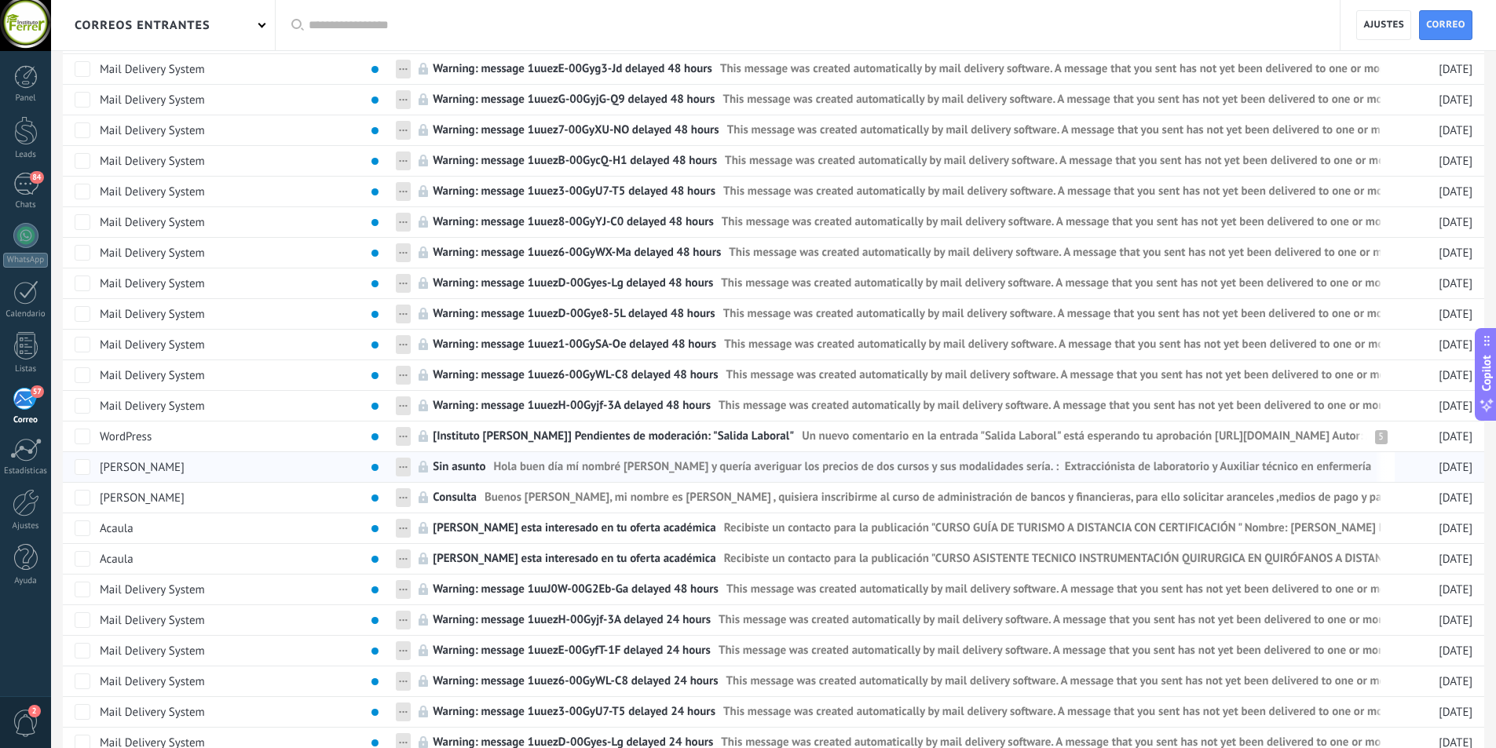
click at [509, 465] on span "Hola buen día mí nombré [PERSON_NAME] y quería averiguar los precios de dos cur…" at bounding box center [933, 470] width 878 height 23
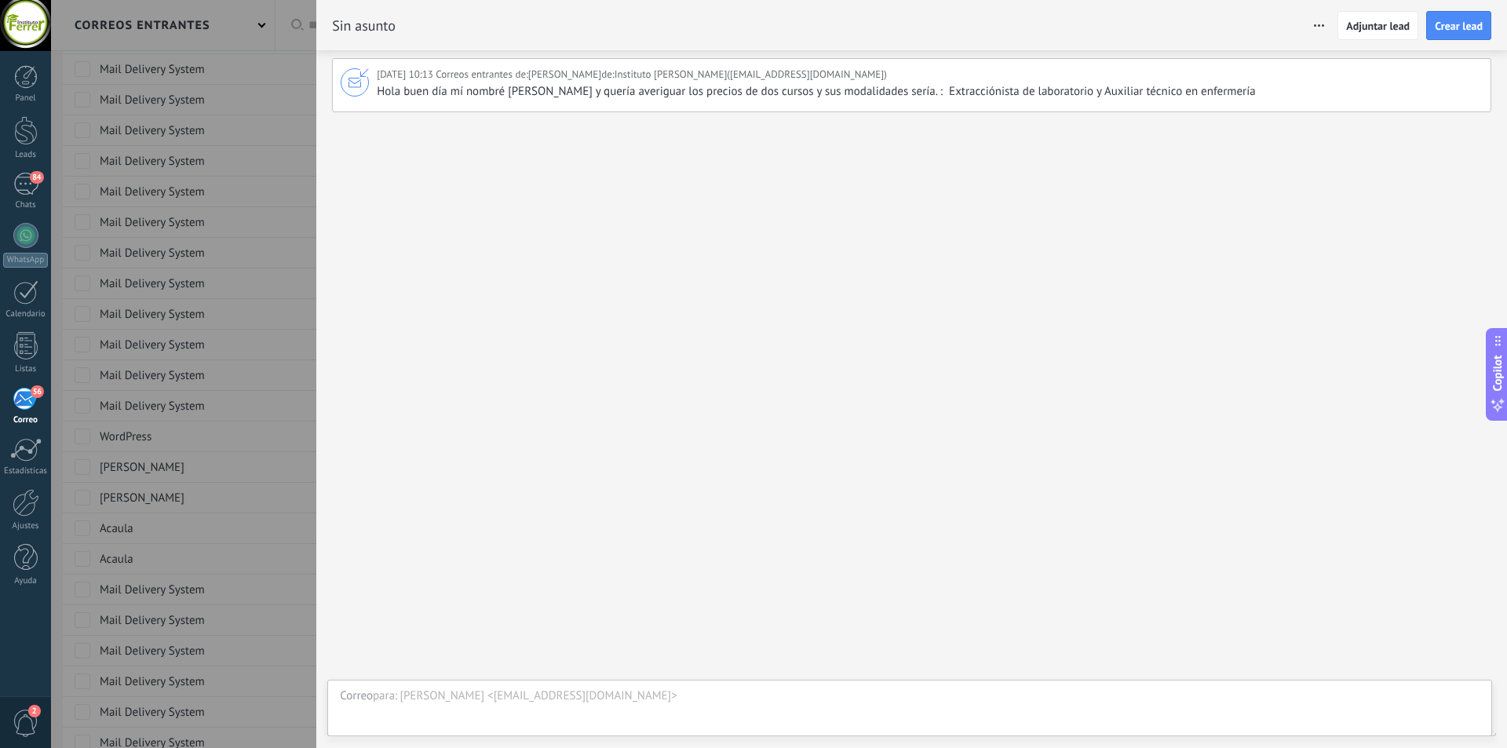
click at [436, 699] on div "[PERSON_NAME] <[EMAIL_ADDRESS][DOMAIN_NAME]>" at bounding box center [940, 697] width 1080 height 16
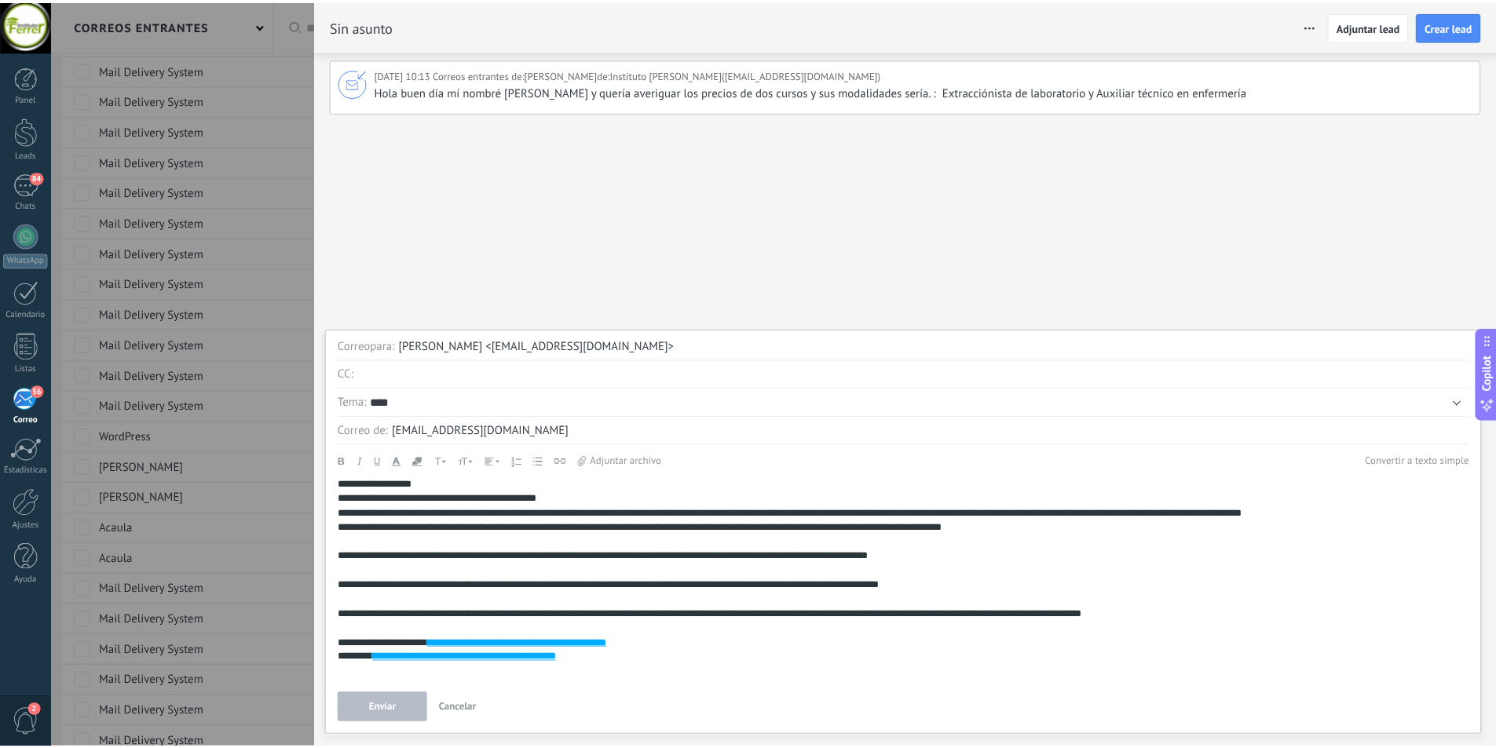
scroll to position [69, 0]
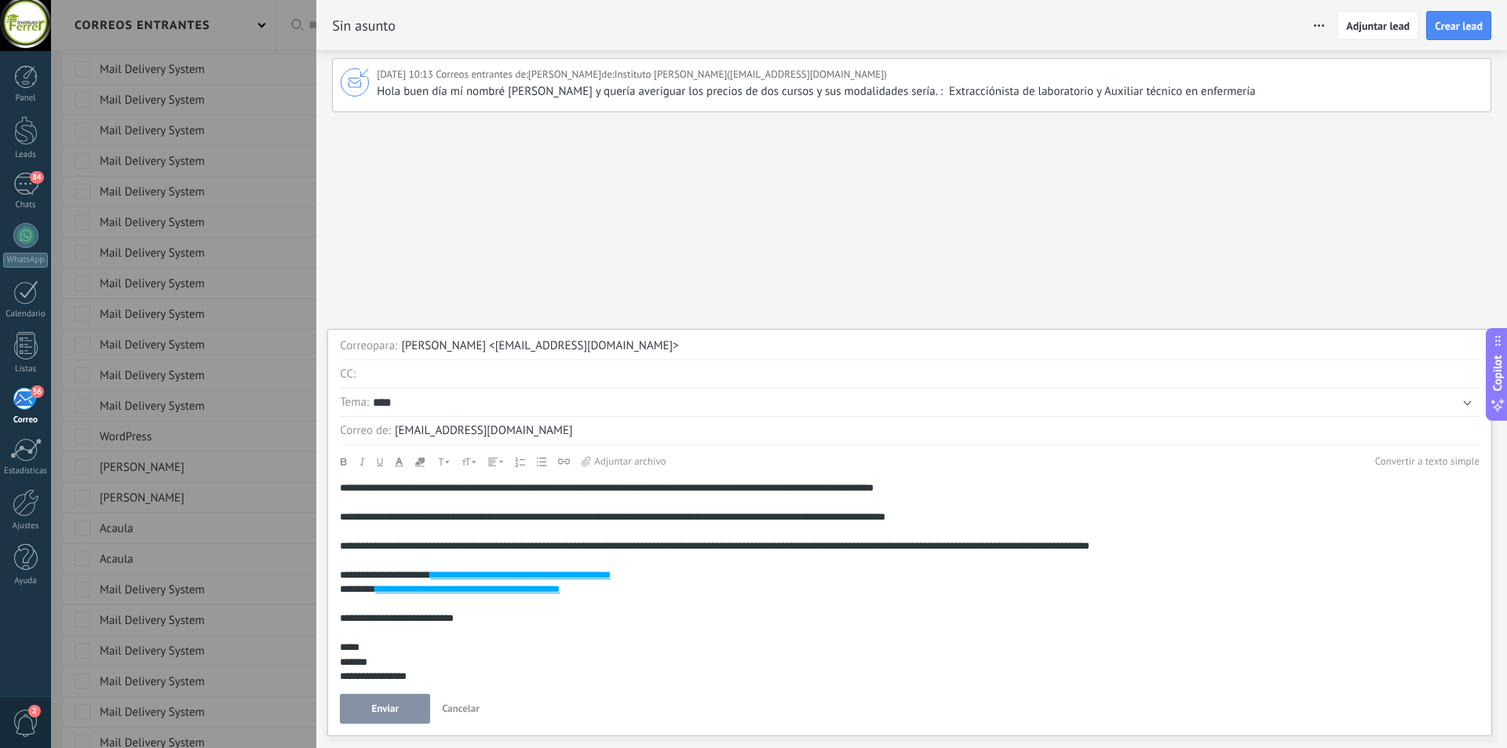
click at [400, 715] on button "Enviar" at bounding box center [385, 709] width 90 height 30
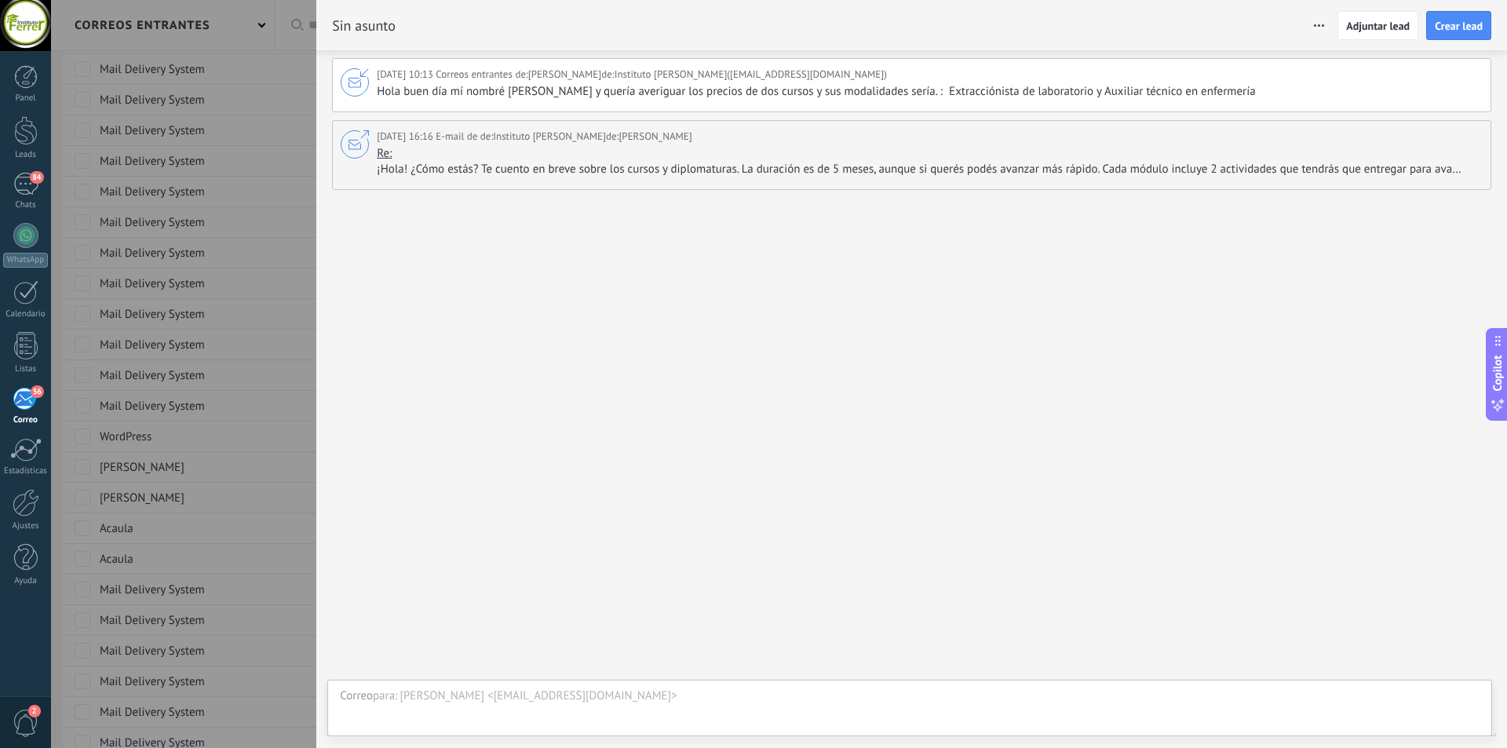
click at [17, 406] on div "56" at bounding box center [26, 399] width 26 height 24
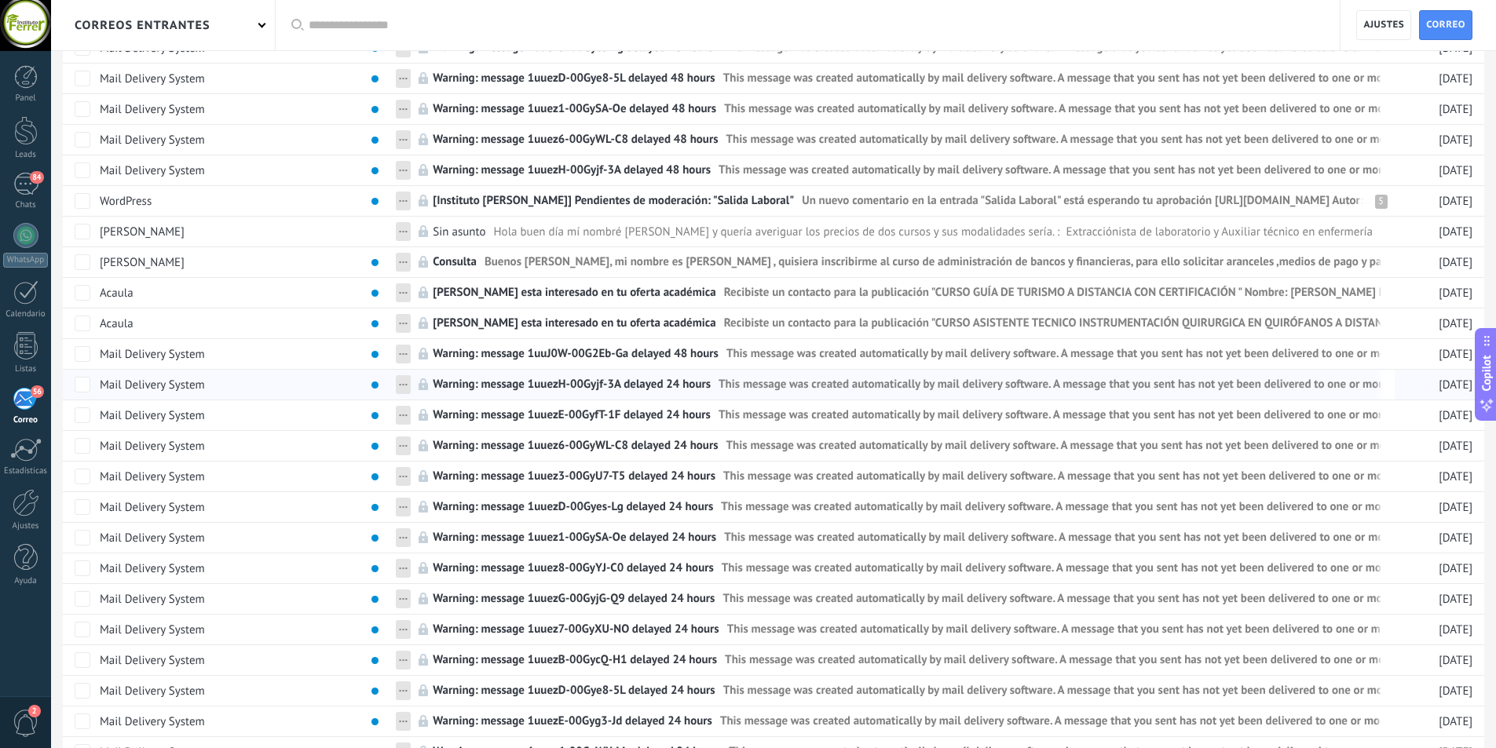
scroll to position [930, 0]
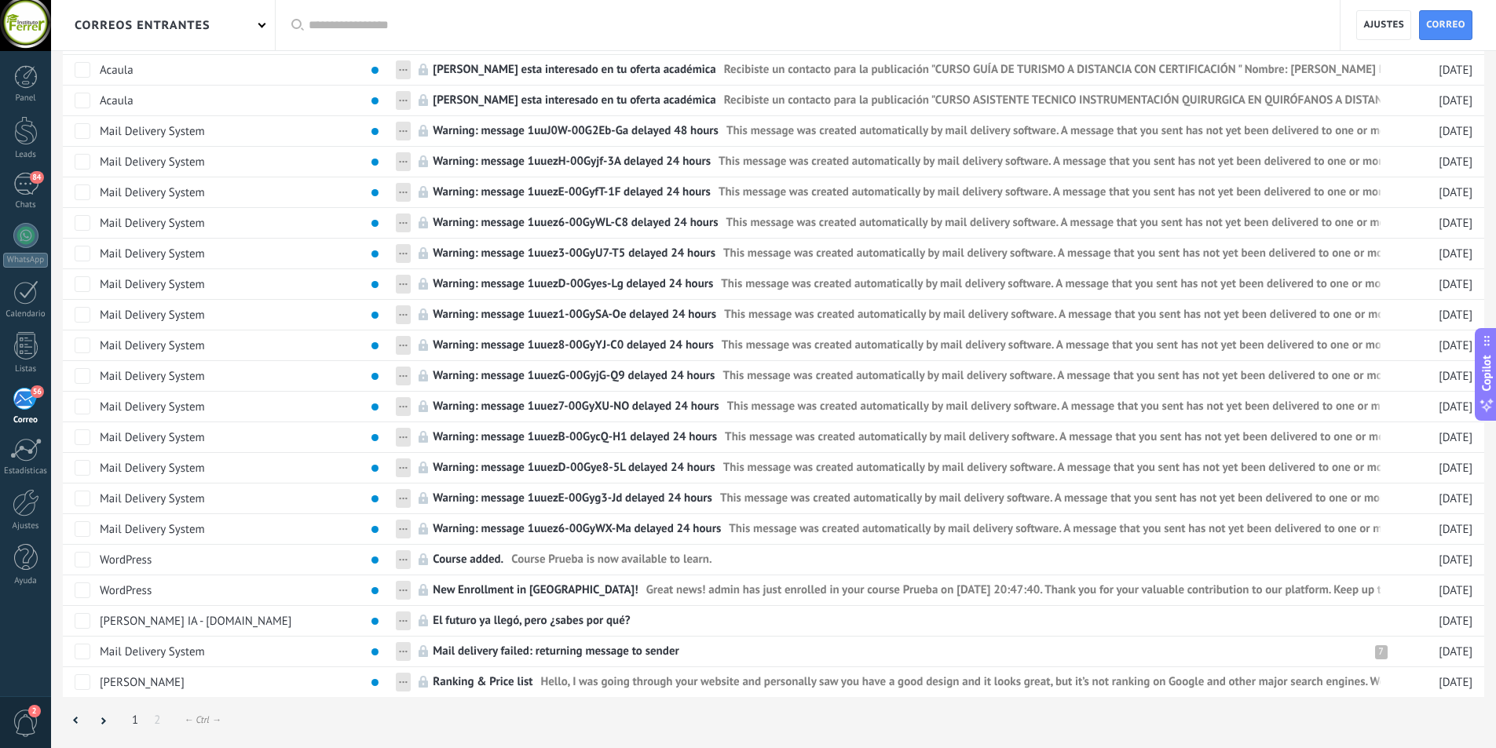
click at [28, 396] on div "56" at bounding box center [26, 399] width 26 height 24
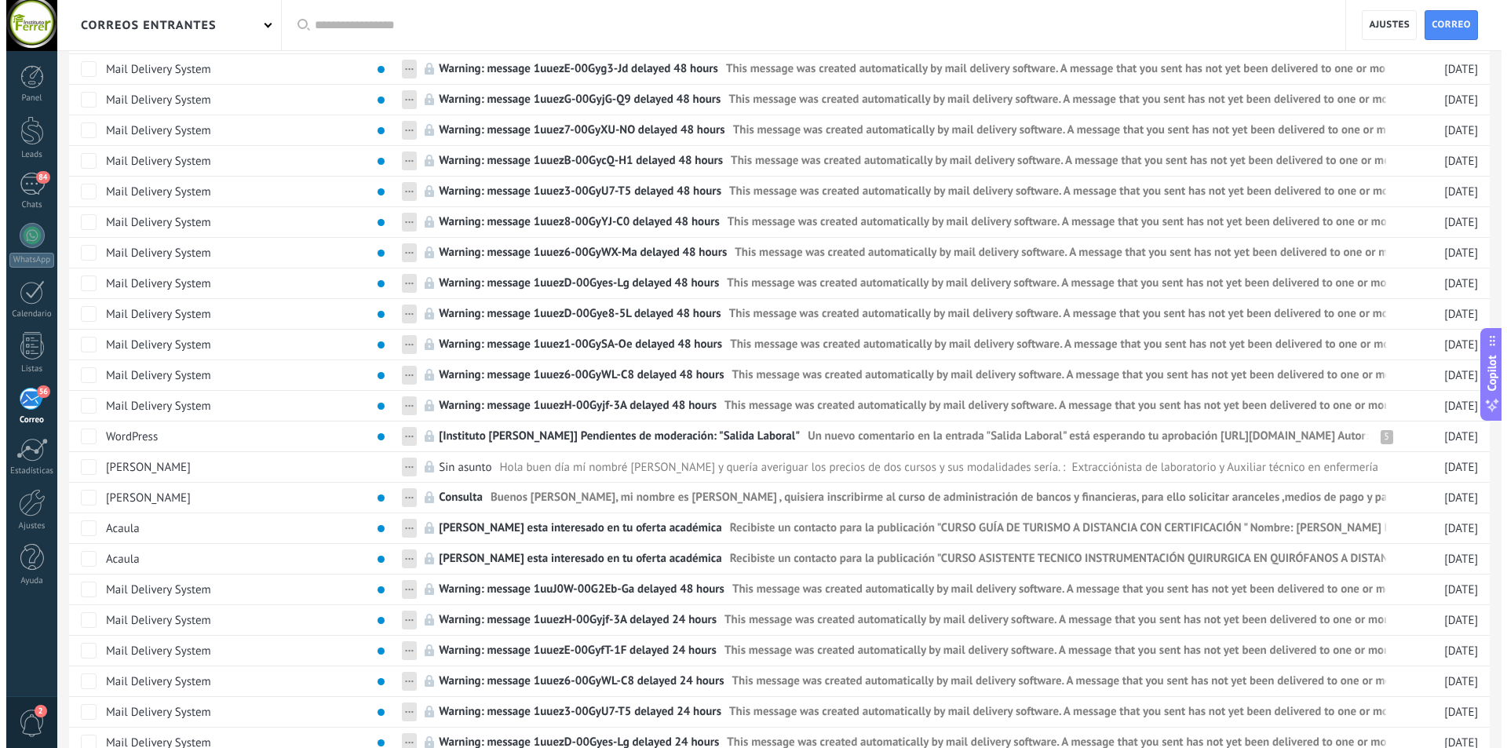
scroll to position [550, 0]
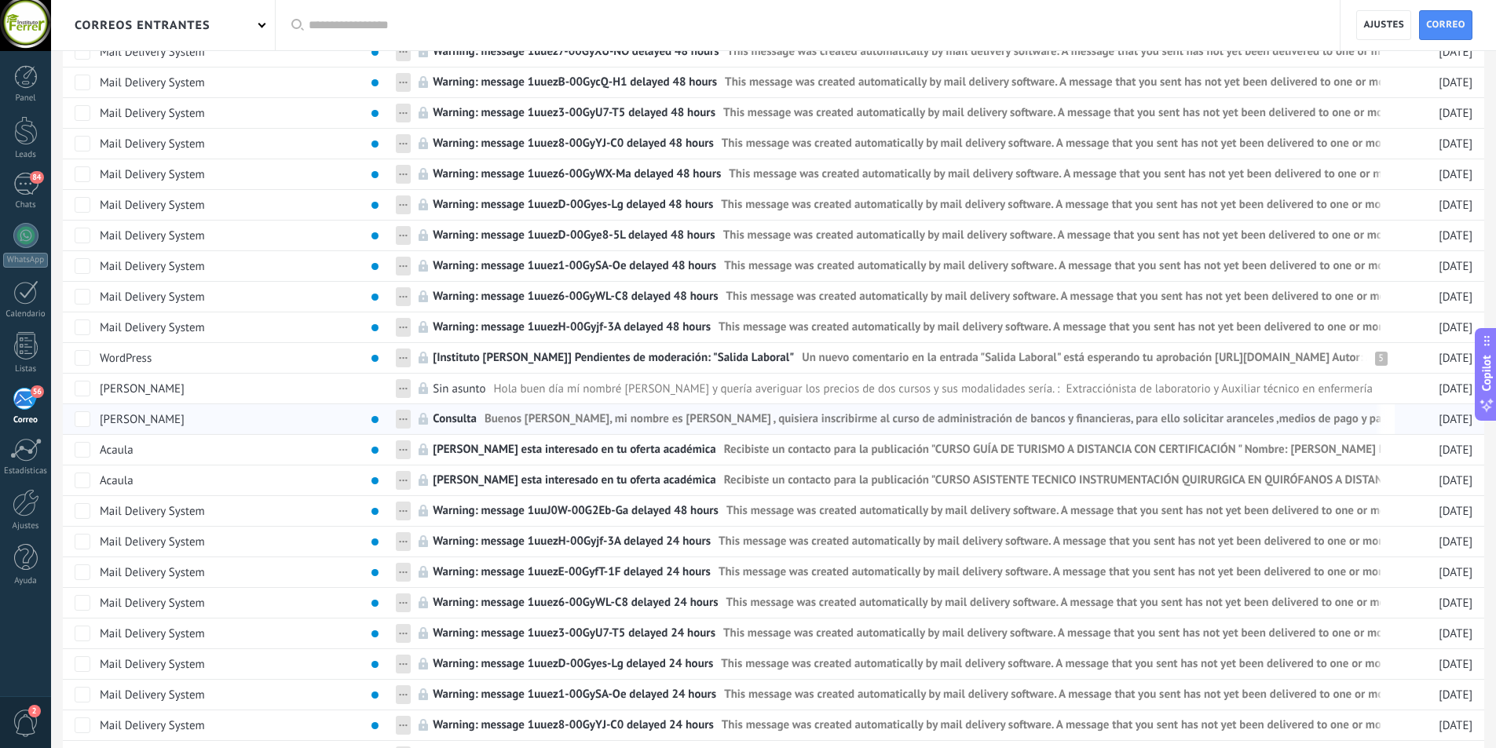
click at [505, 422] on span "Buenos [PERSON_NAME], mi nombre es [PERSON_NAME] , quisiera inscribirme al curs…" at bounding box center [1002, 422] width 1037 height 23
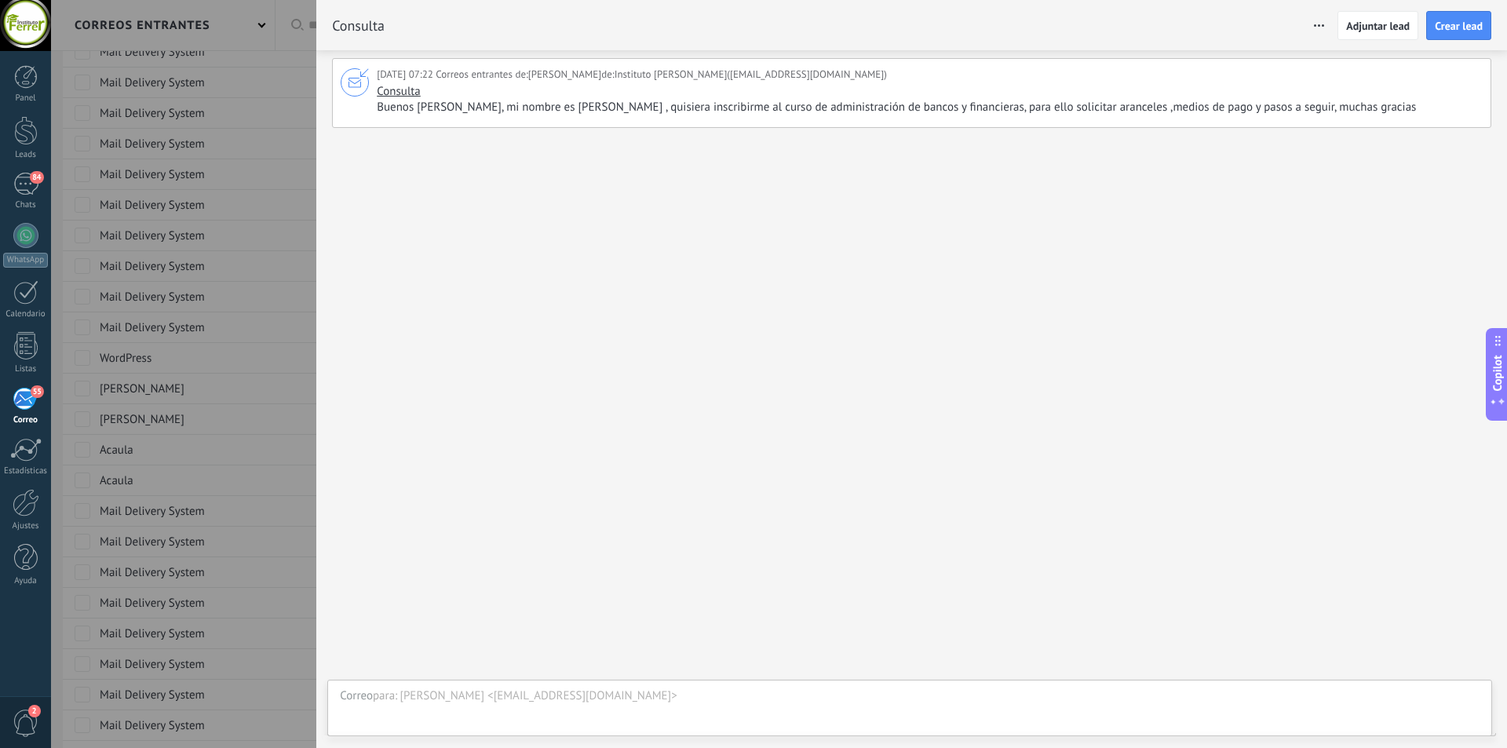
click at [502, 696] on div "[PERSON_NAME] <[EMAIL_ADDRESS][DOMAIN_NAME]>" at bounding box center [940, 697] width 1080 height 16
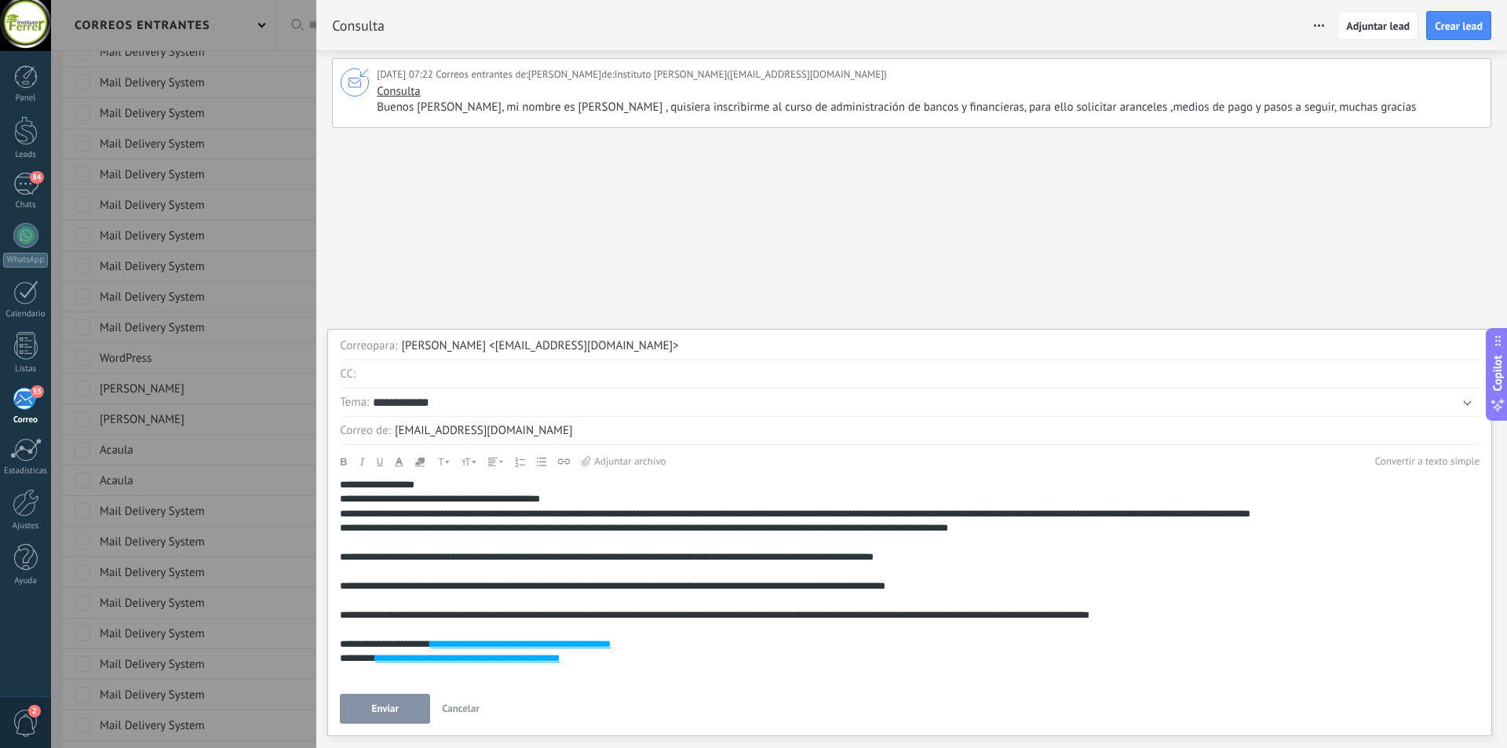
click at [404, 712] on button "Enviar" at bounding box center [385, 709] width 90 height 30
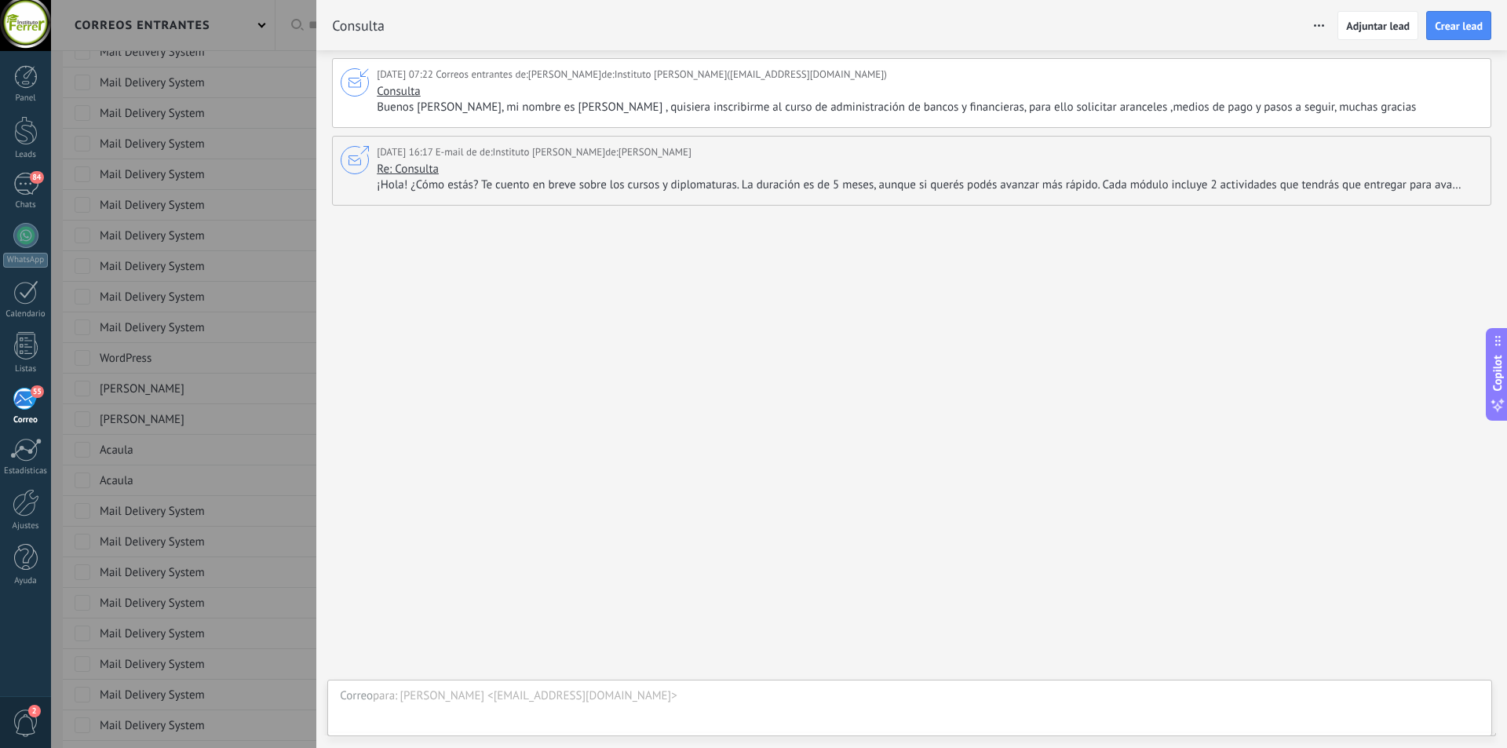
click at [21, 399] on div "55" at bounding box center [26, 399] width 26 height 24
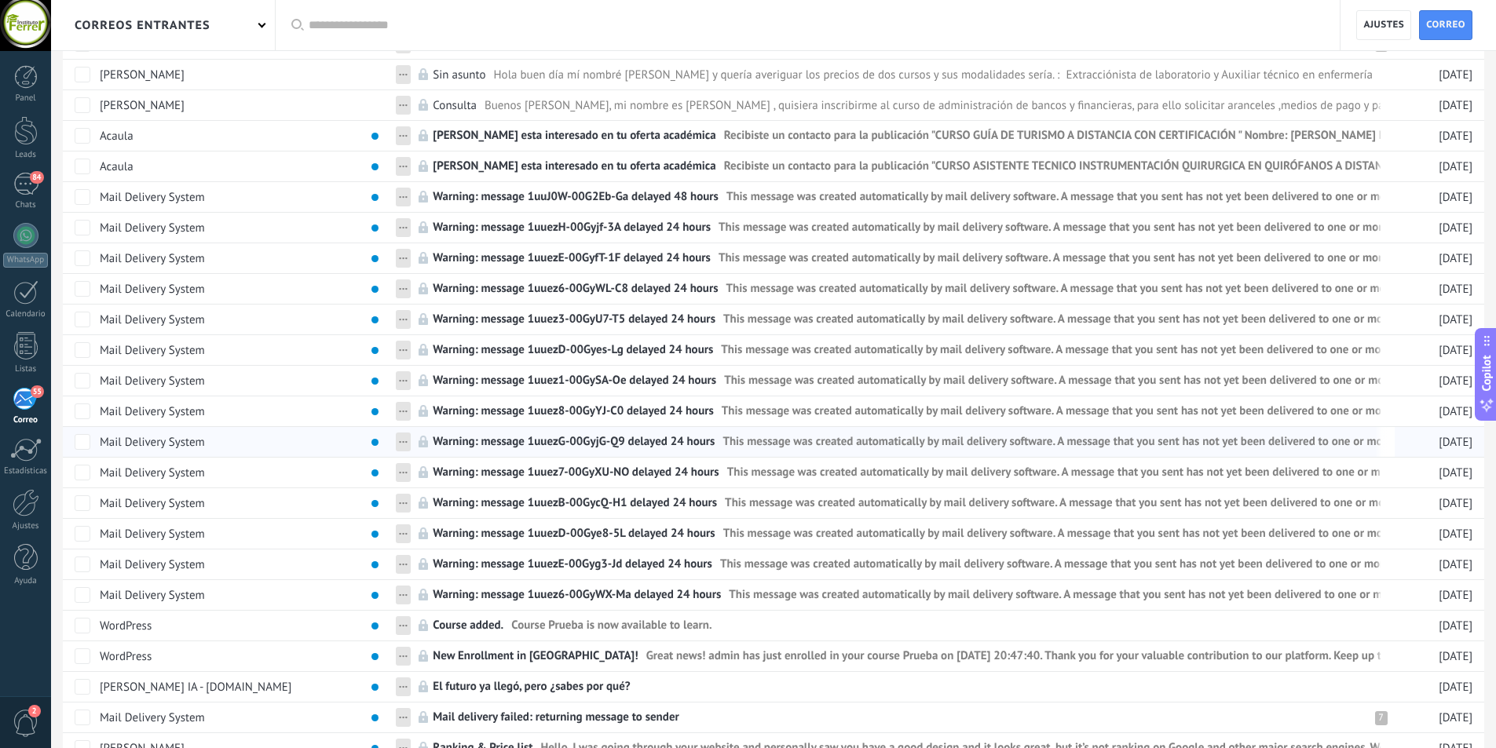
scroll to position [930, 0]
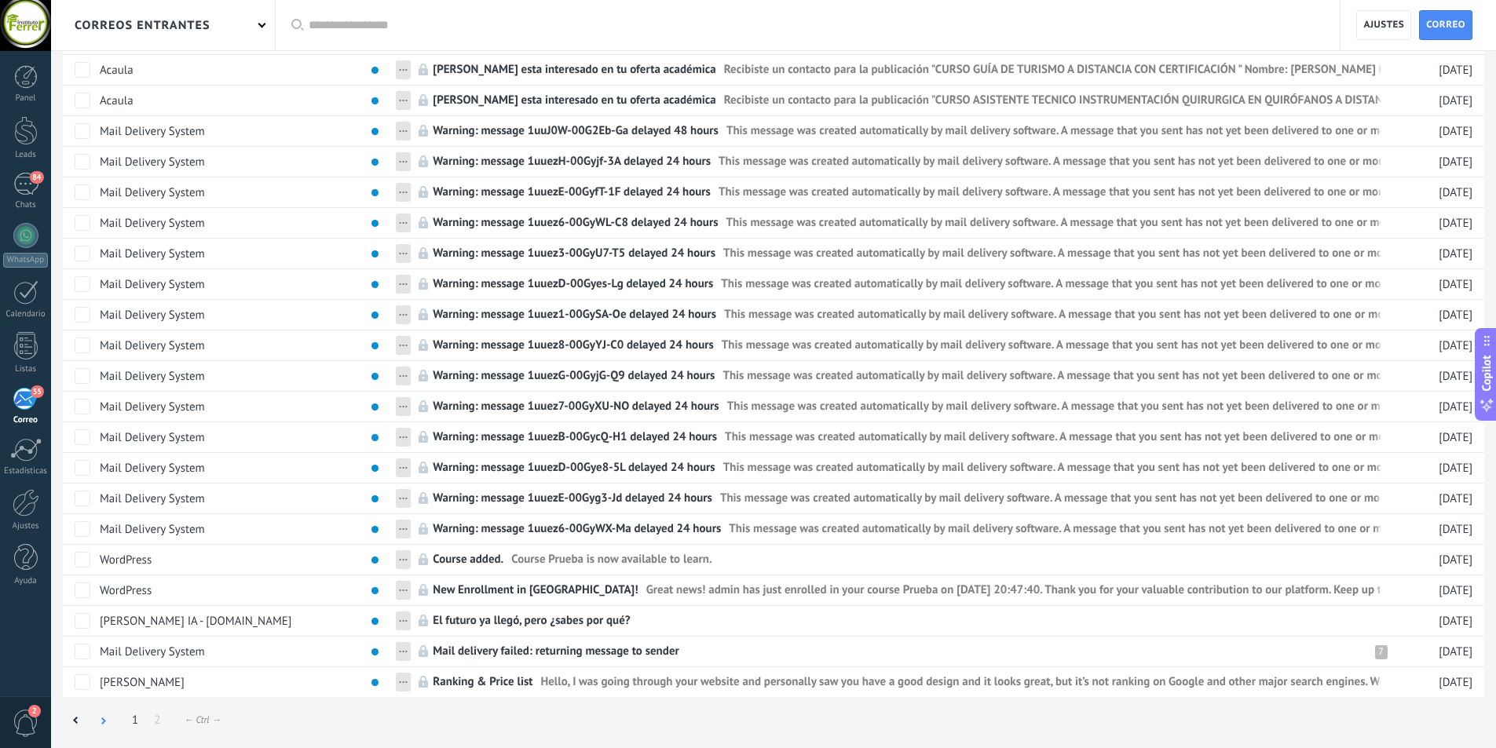
click at [106, 722] on div at bounding box center [103, 721] width 27 height 31
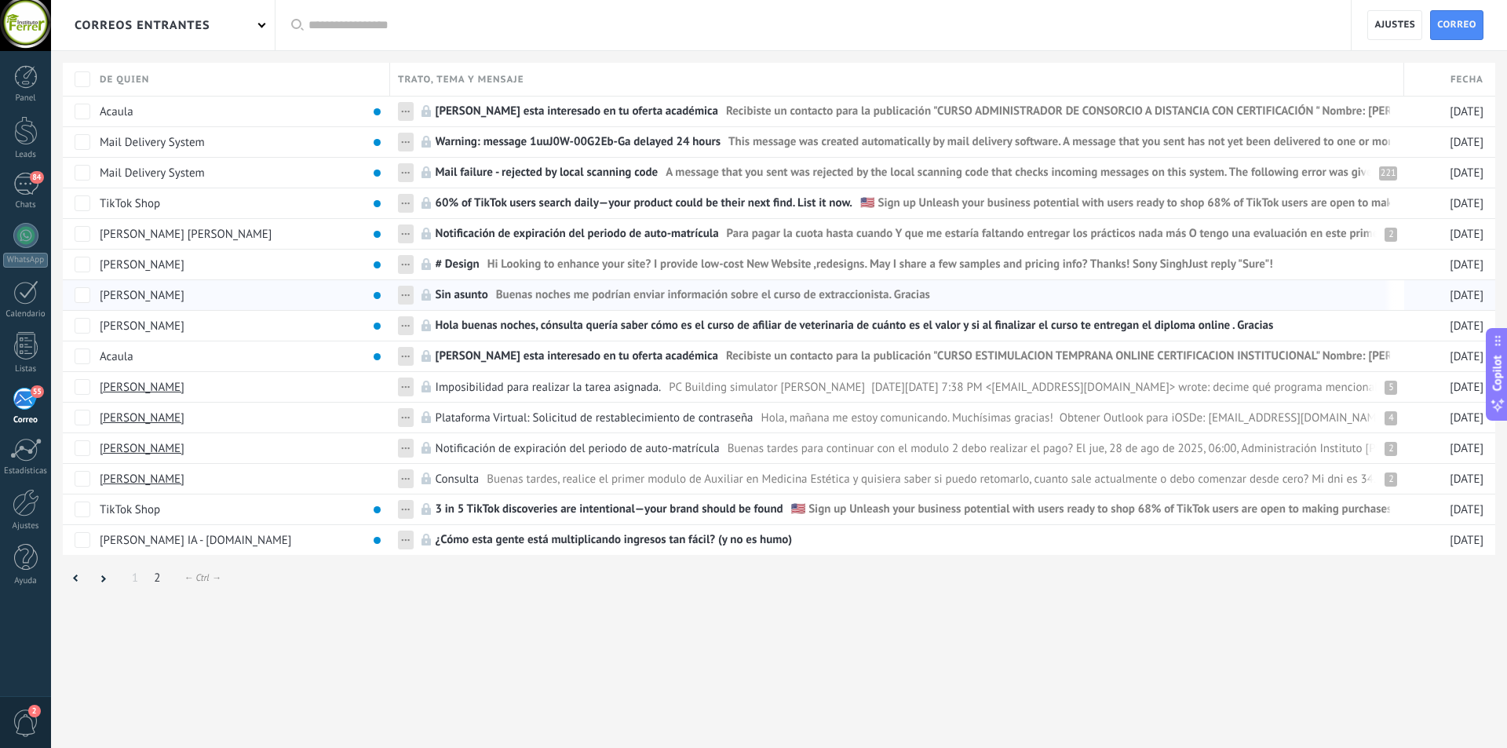
click at [528, 298] on span "Buenas noches me podrían enviar información sobre el curso de extraccionista. G…" at bounding box center [713, 298] width 434 height 23
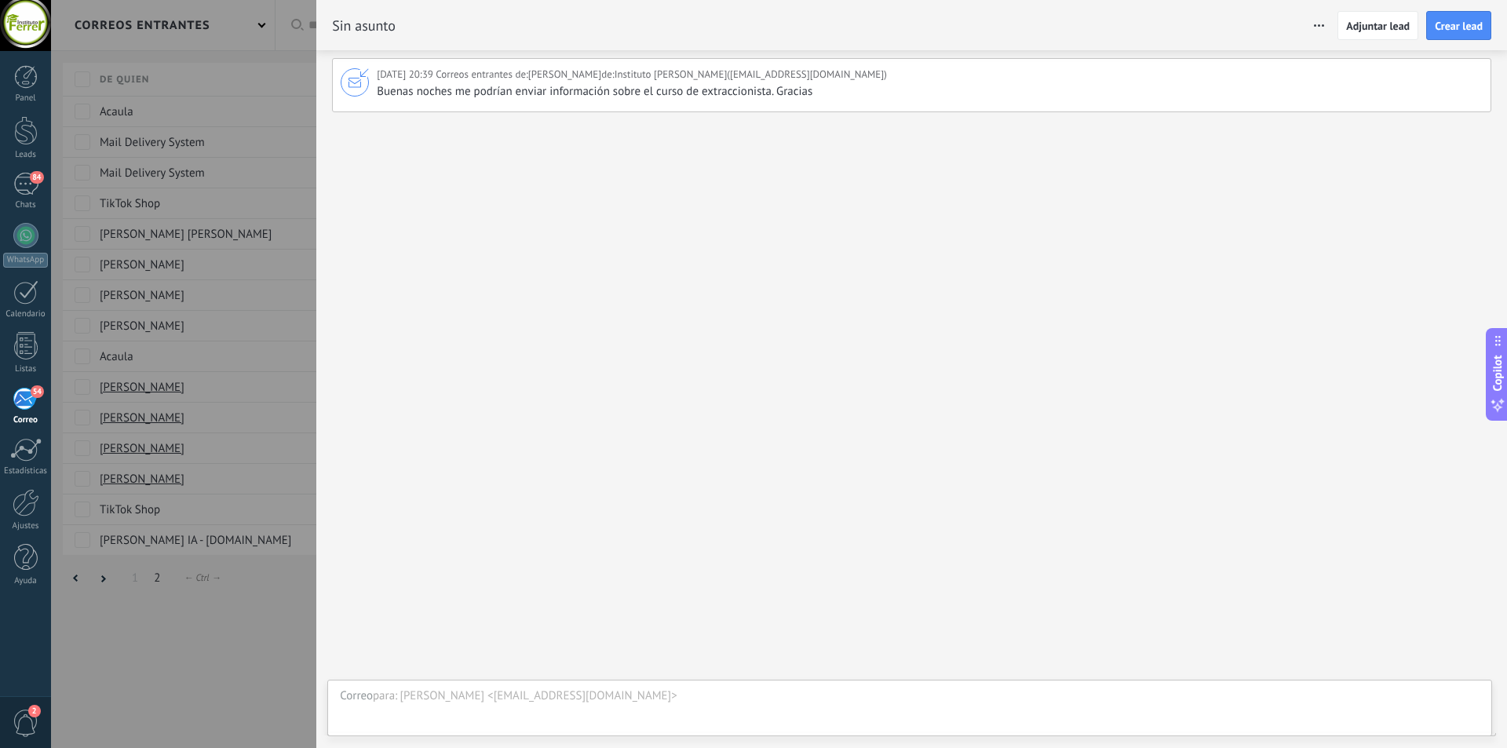
click at [465, 700] on div "[PERSON_NAME] <[EMAIL_ADDRESS][DOMAIN_NAME]>" at bounding box center [940, 697] width 1080 height 16
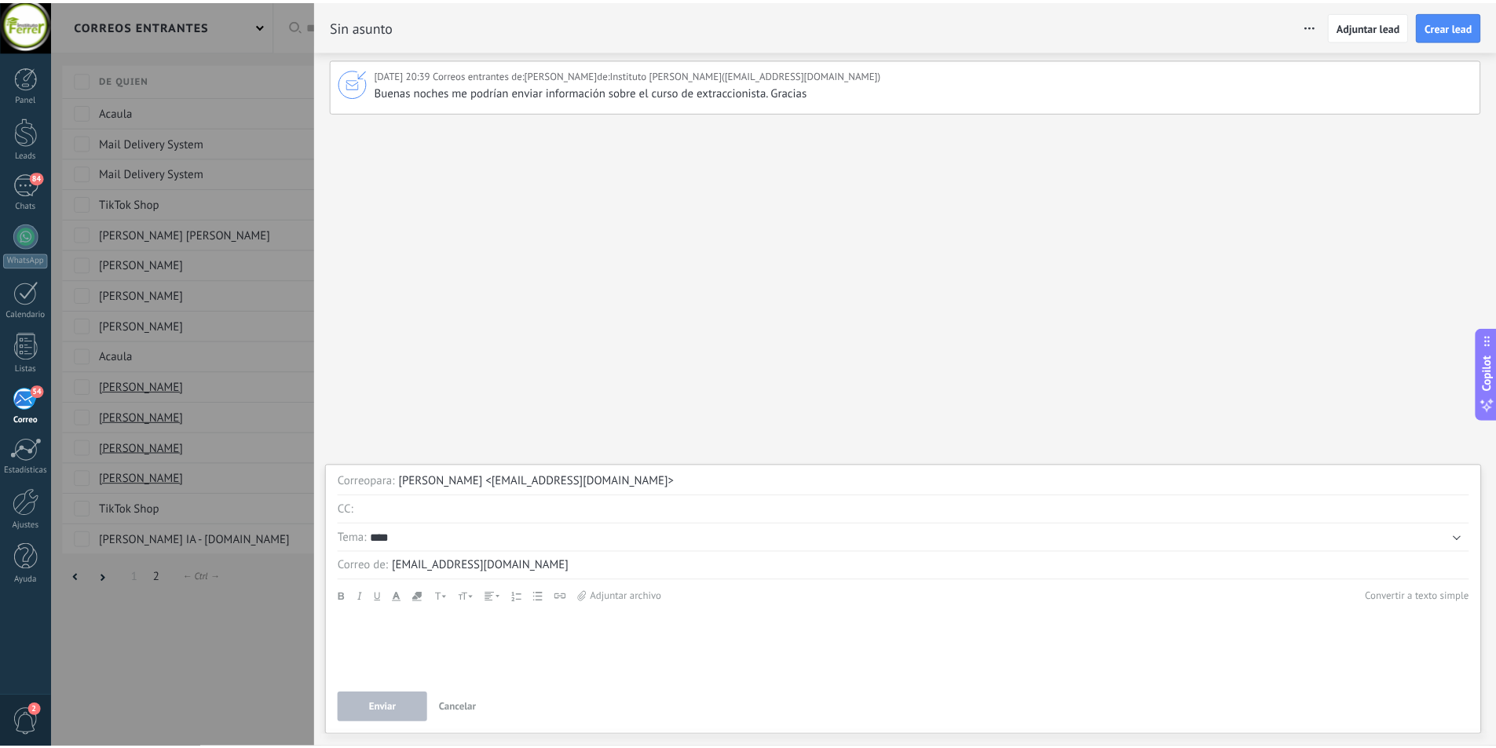
scroll to position [69, 0]
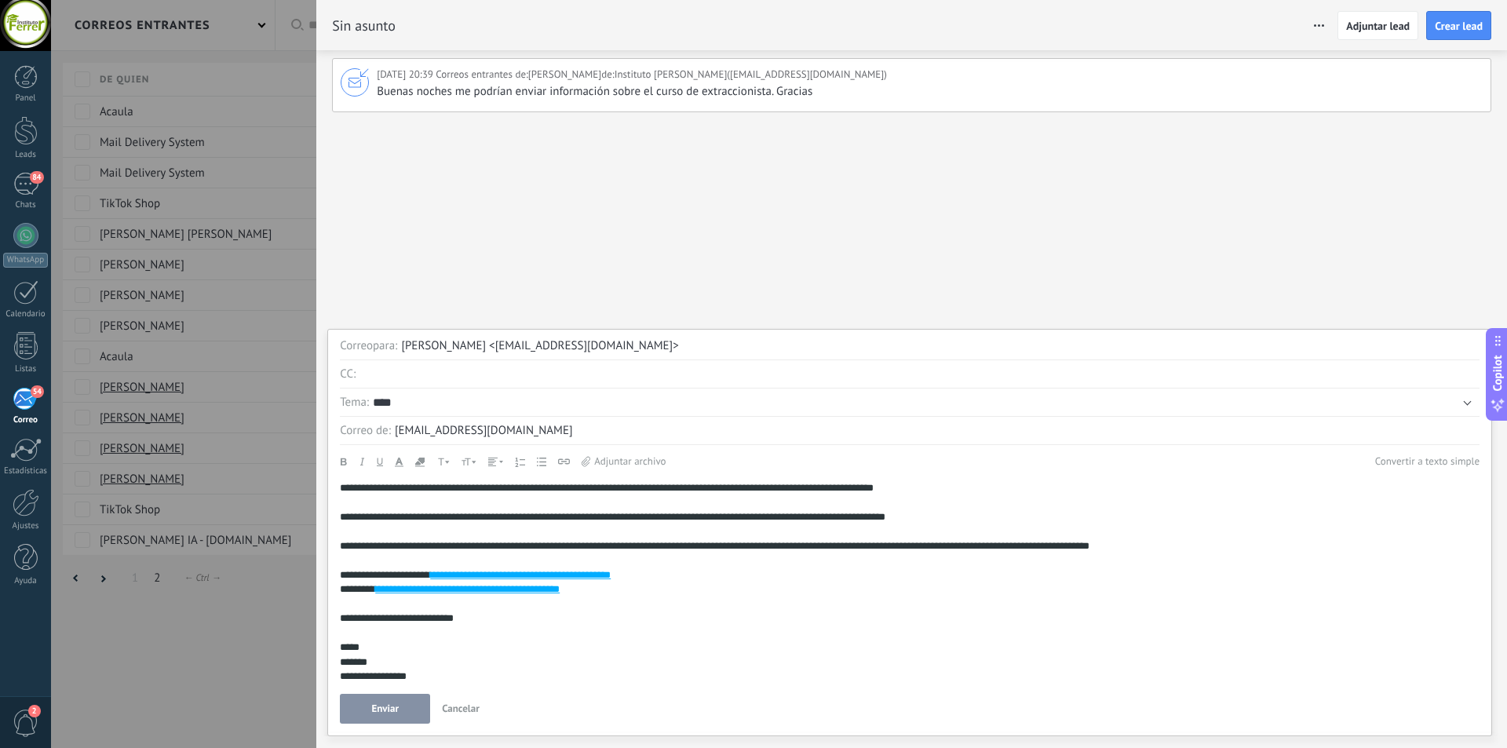
click at [395, 707] on span "Enviar" at bounding box center [384, 708] width 27 height 11
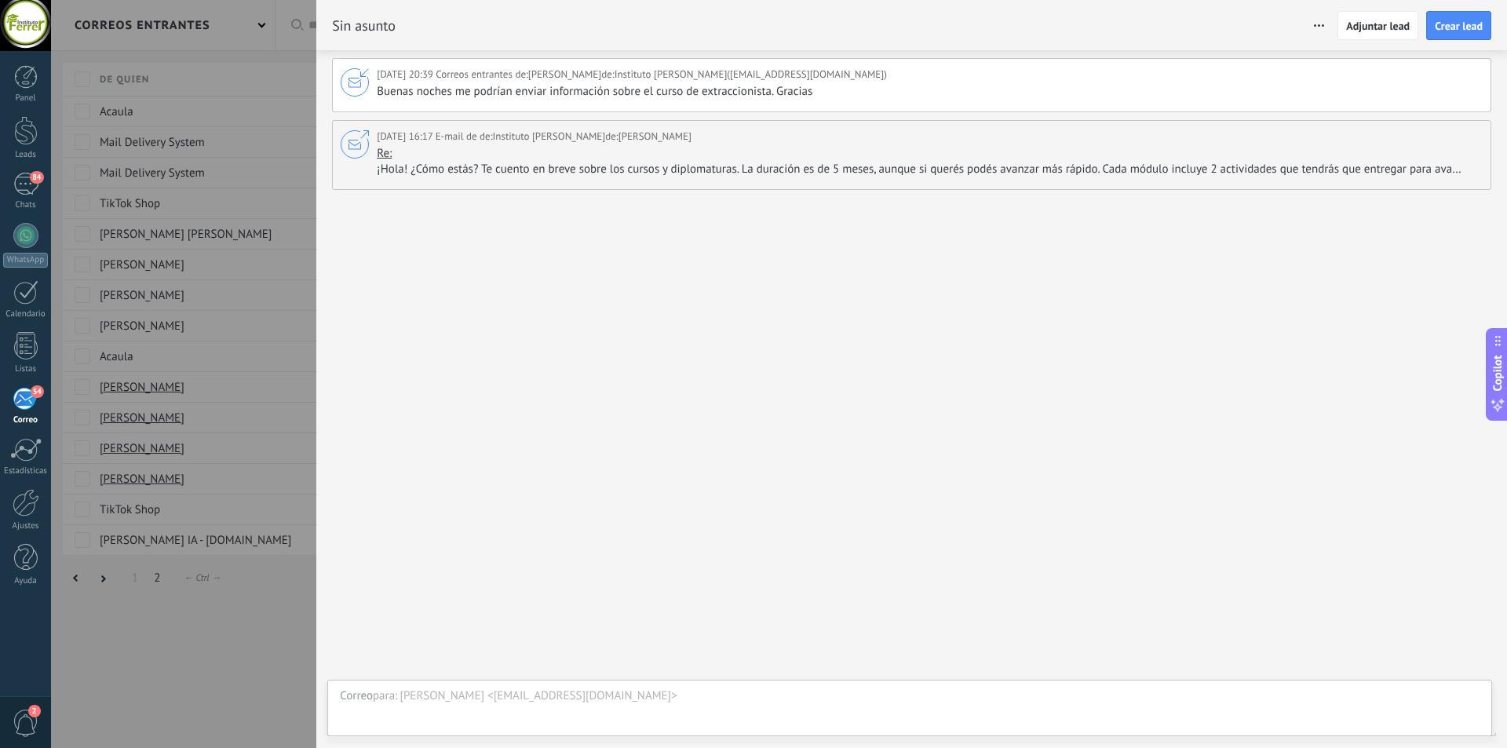
click at [22, 407] on div "54" at bounding box center [26, 399] width 26 height 24
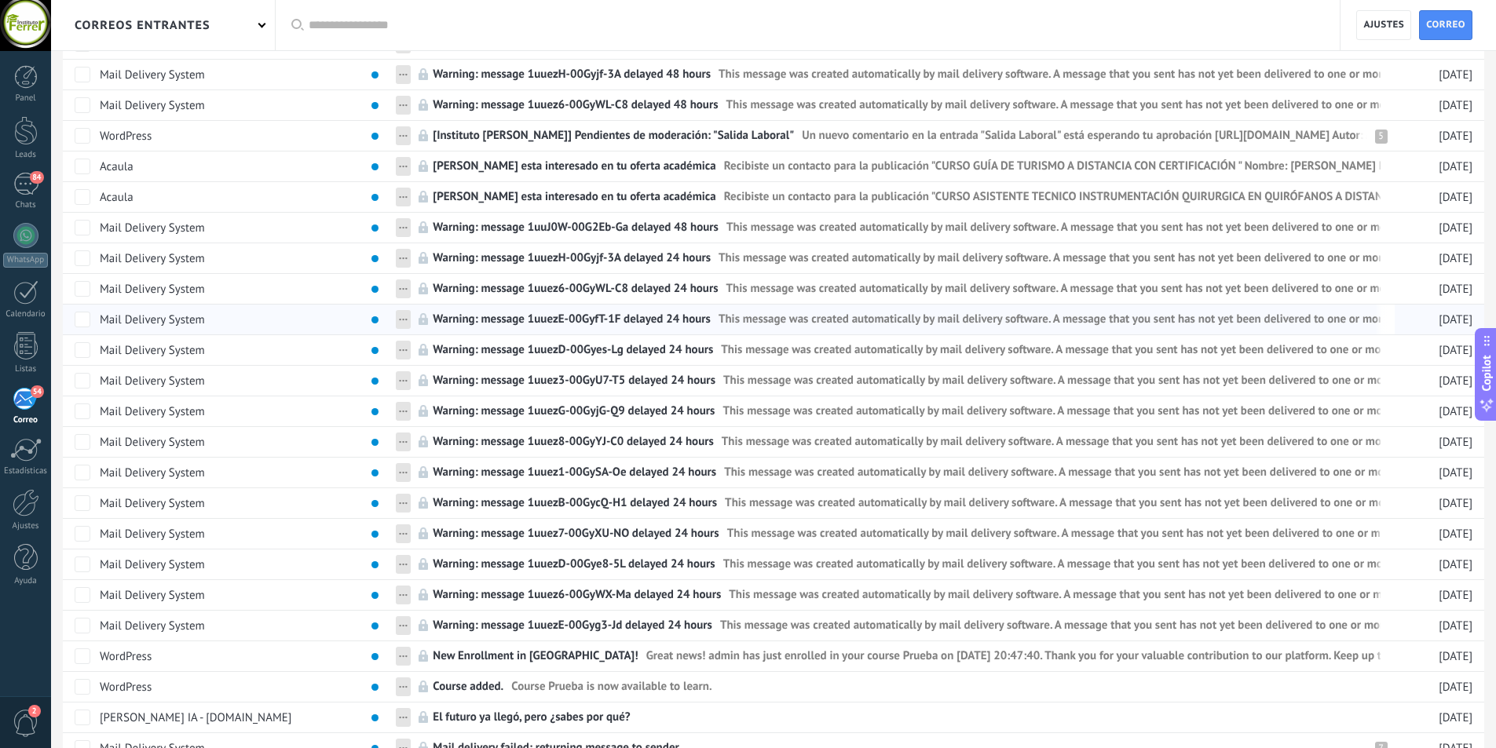
scroll to position [930, 0]
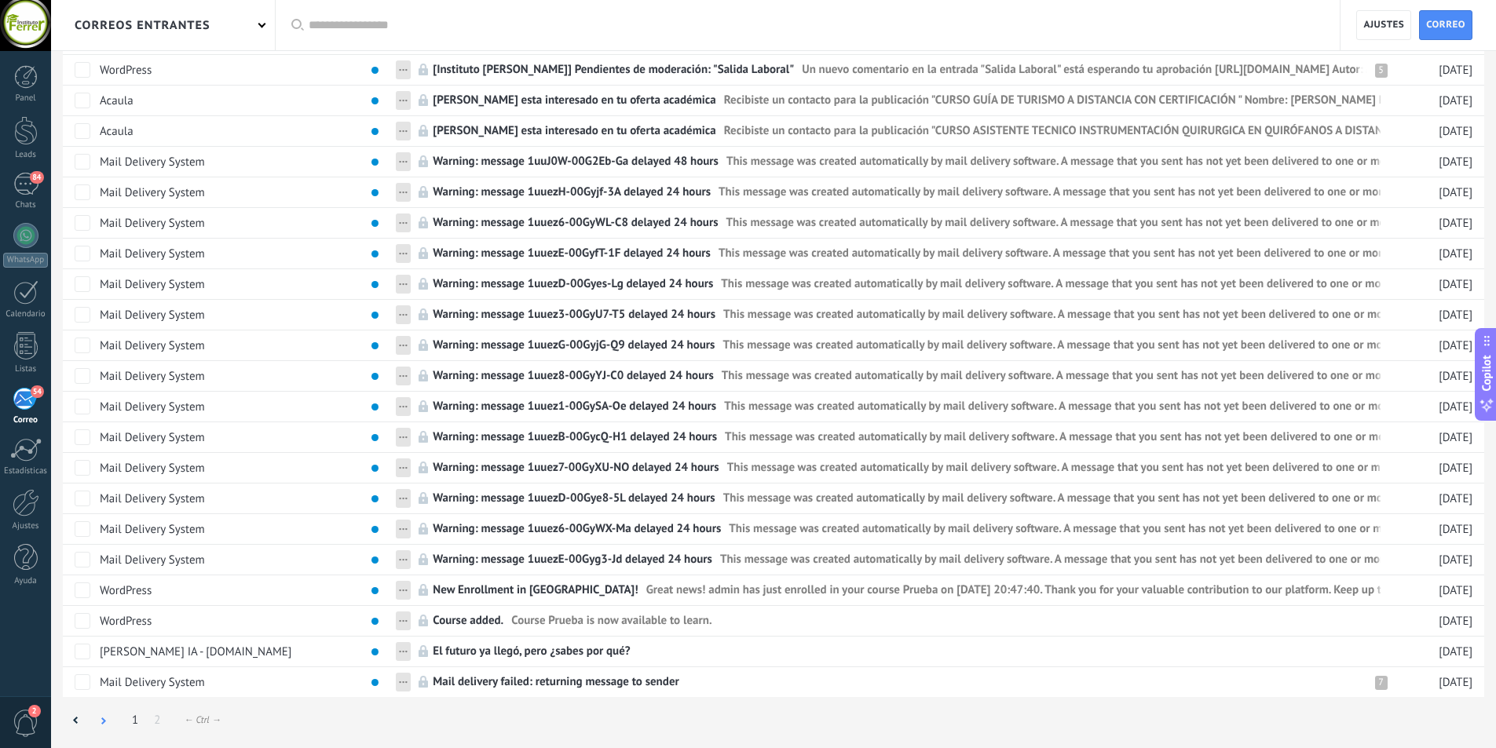
click at [107, 717] on div at bounding box center [103, 721] width 27 height 31
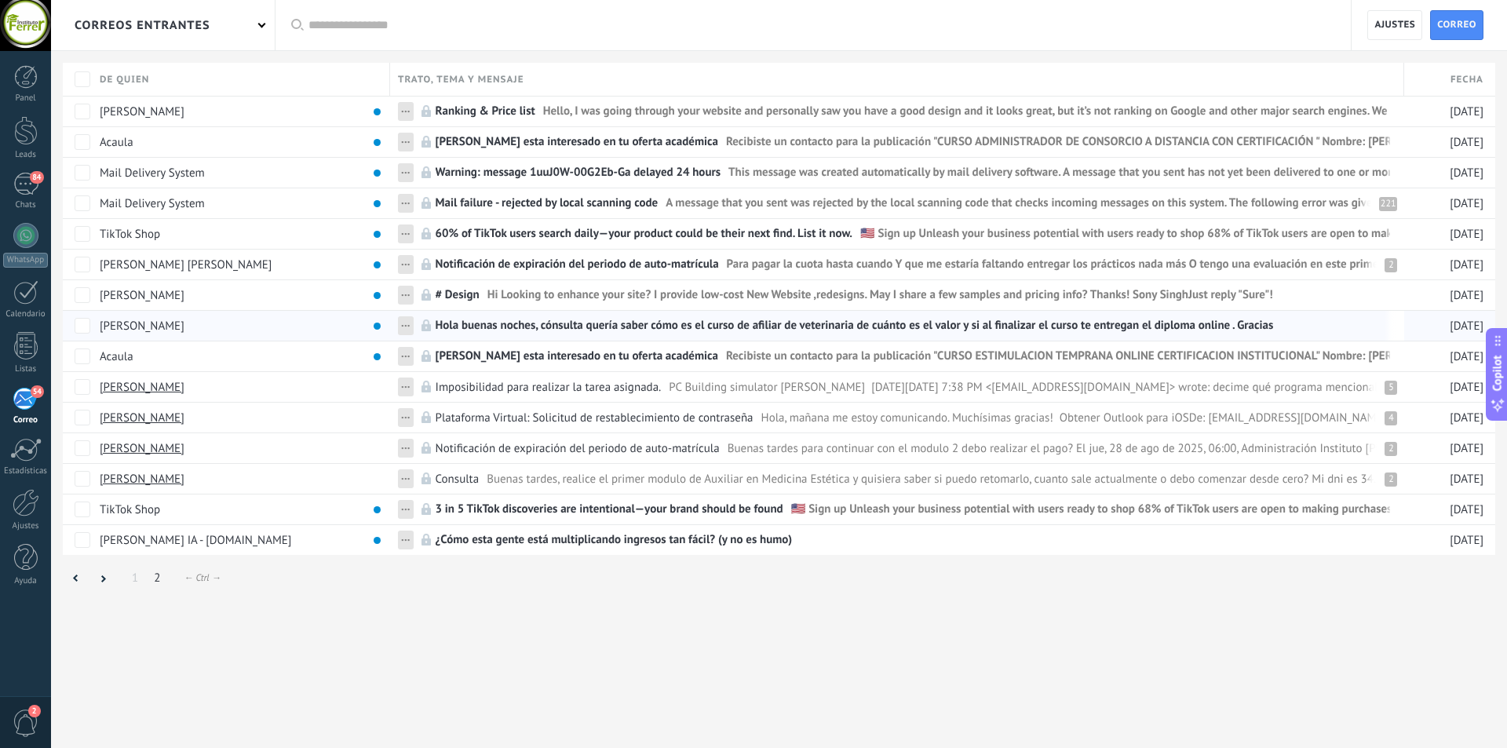
click at [597, 330] on span "Hola buenas noches, cónsulta quería saber cómo es el curso de afiliar de veteri…" at bounding box center [855, 329] width 838 height 23
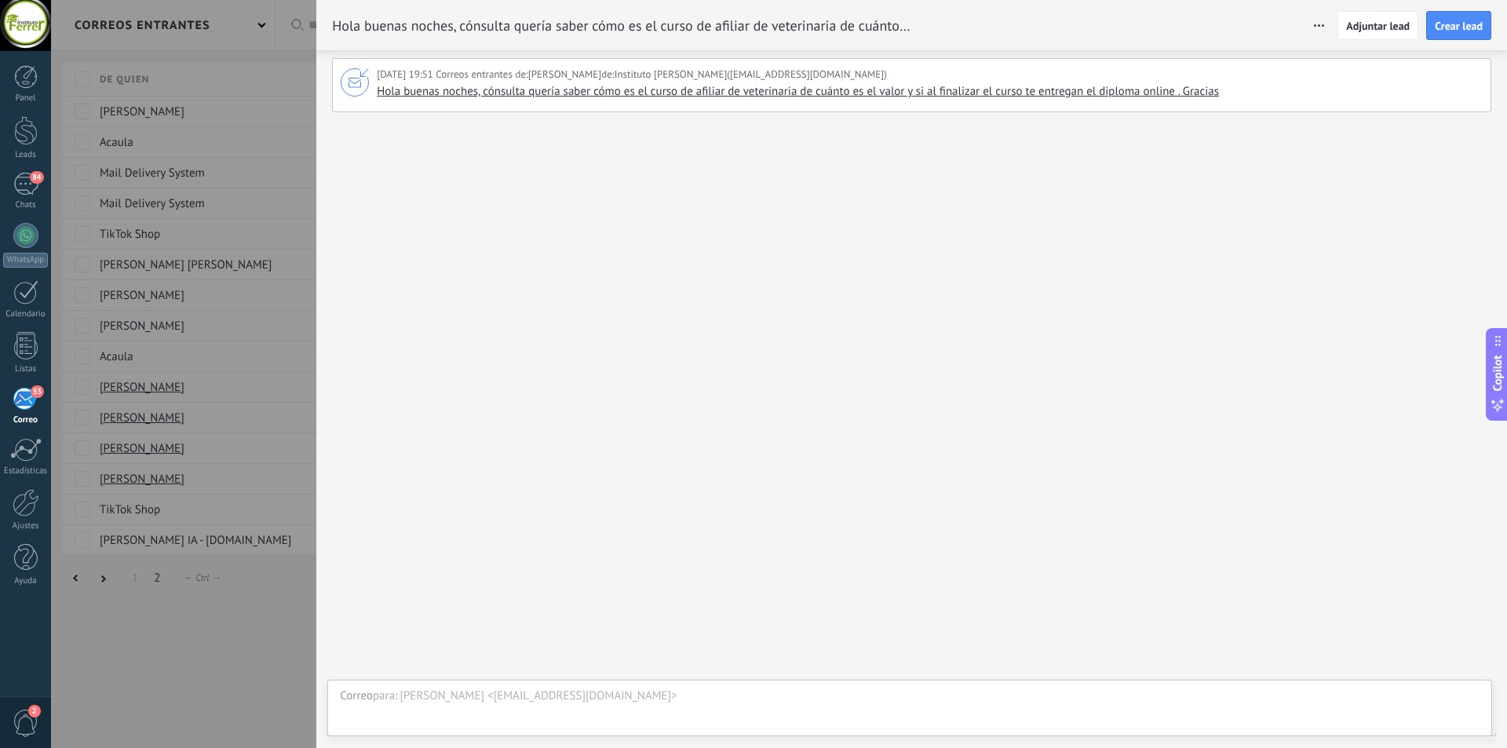
click at [501, 703] on div "[PERSON_NAME] <[EMAIL_ADDRESS][DOMAIN_NAME]>" at bounding box center [940, 697] width 1080 height 16
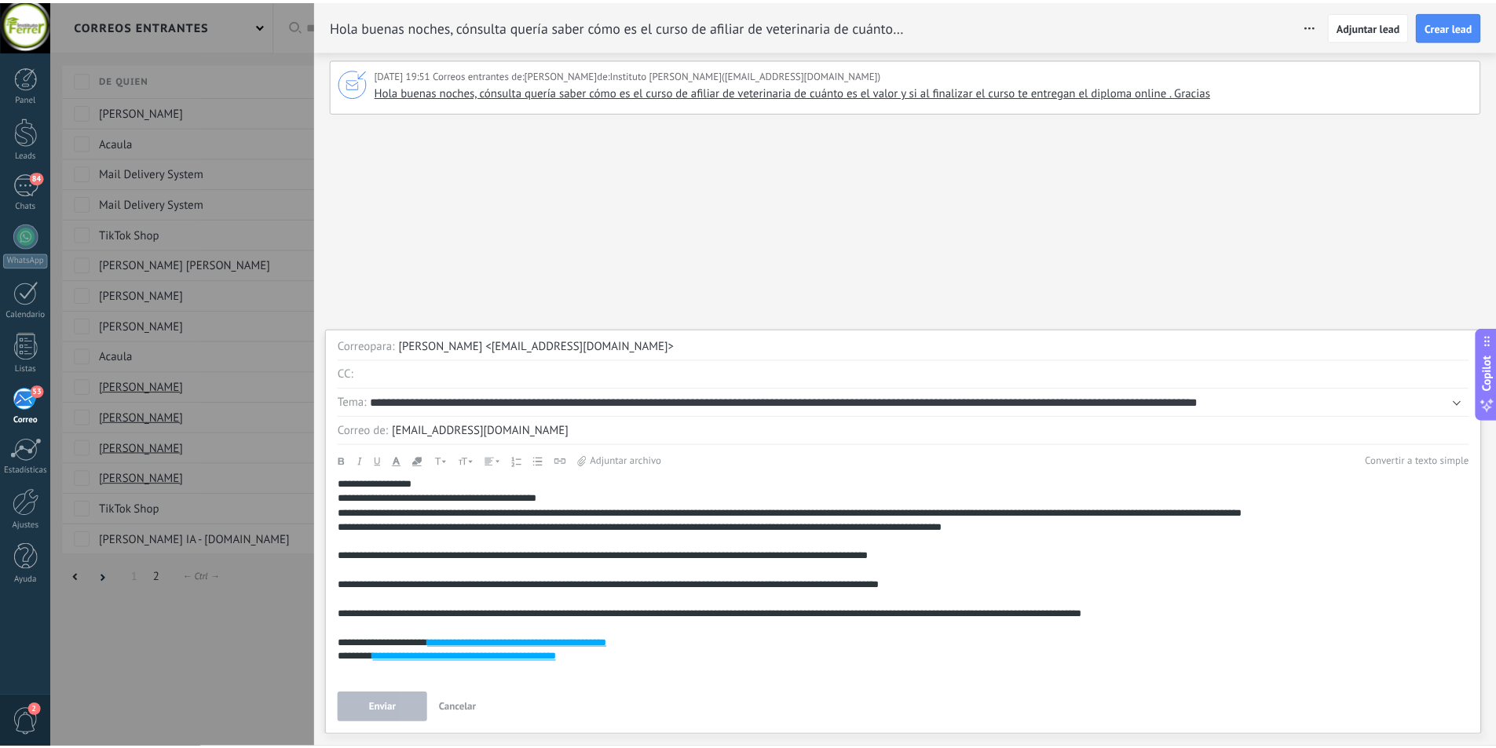
scroll to position [69, 0]
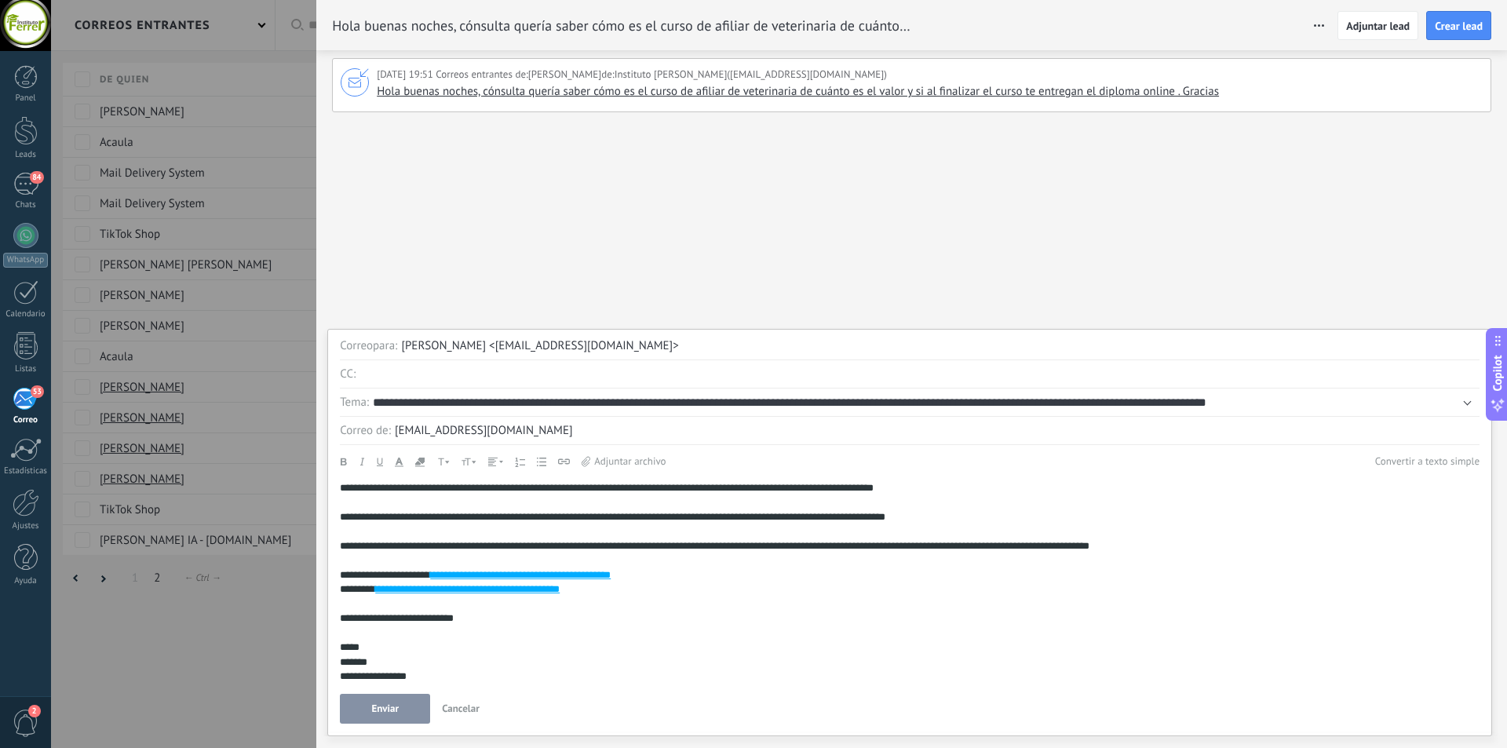
click at [404, 711] on button "Enviar" at bounding box center [385, 709] width 90 height 30
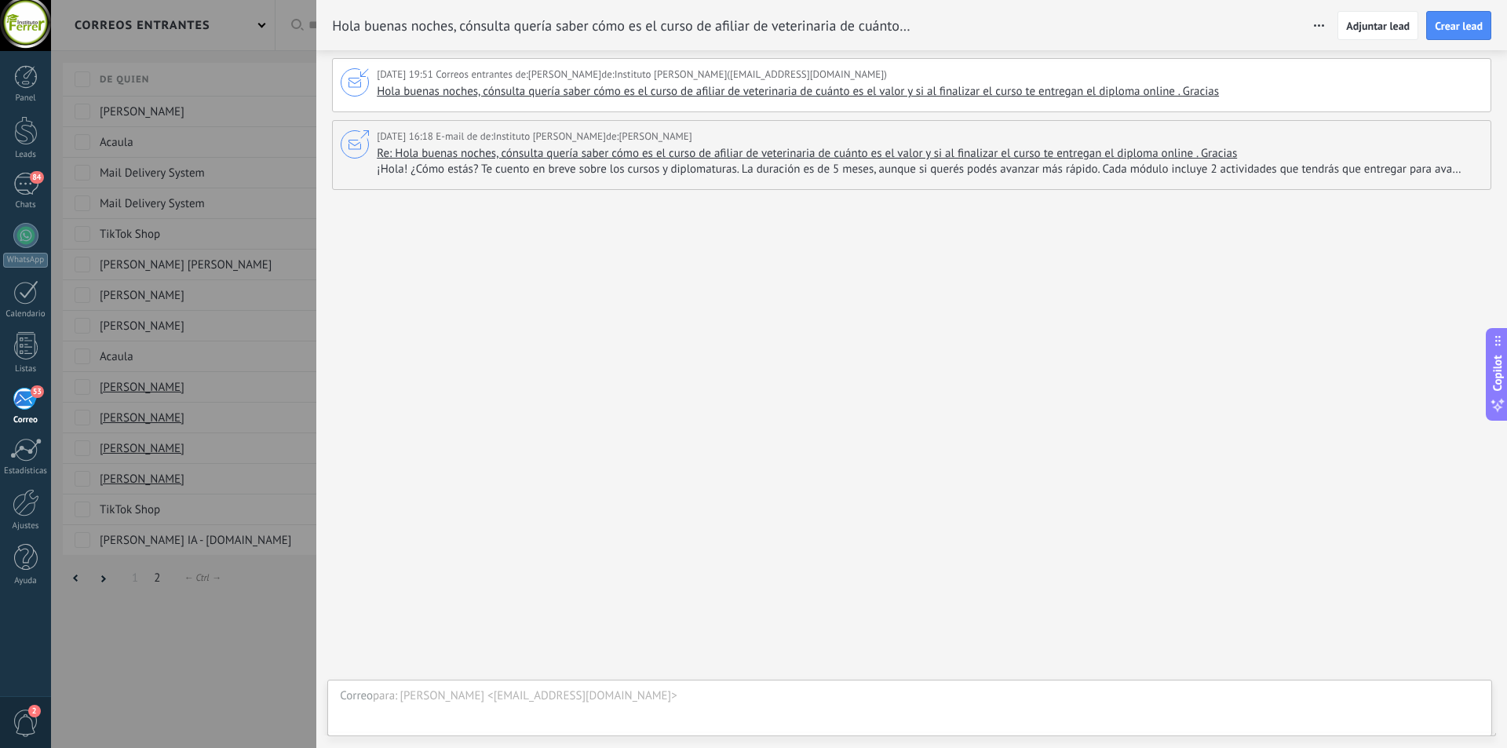
click at [19, 400] on div "53" at bounding box center [26, 399] width 26 height 24
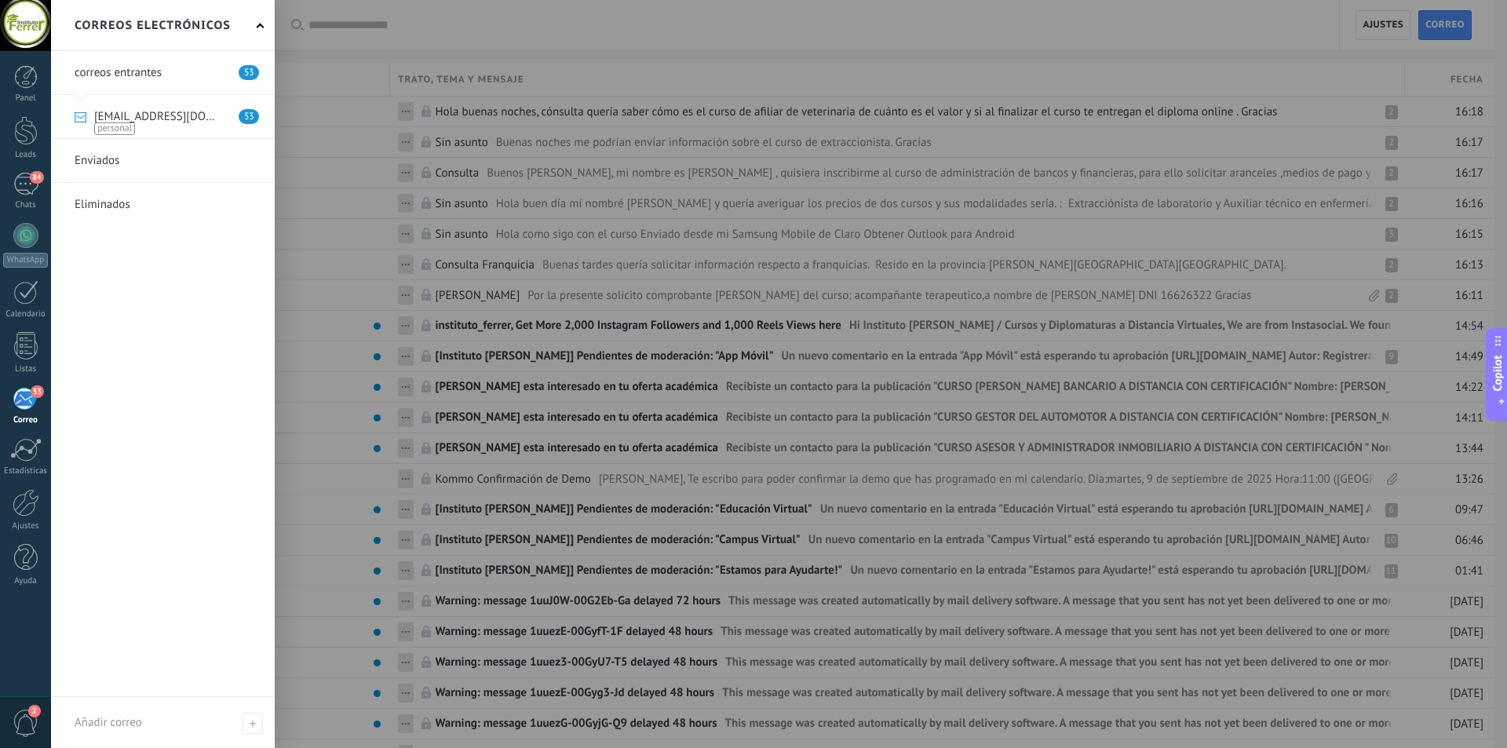
click at [21, 404] on div "53" at bounding box center [26, 399] width 26 height 24
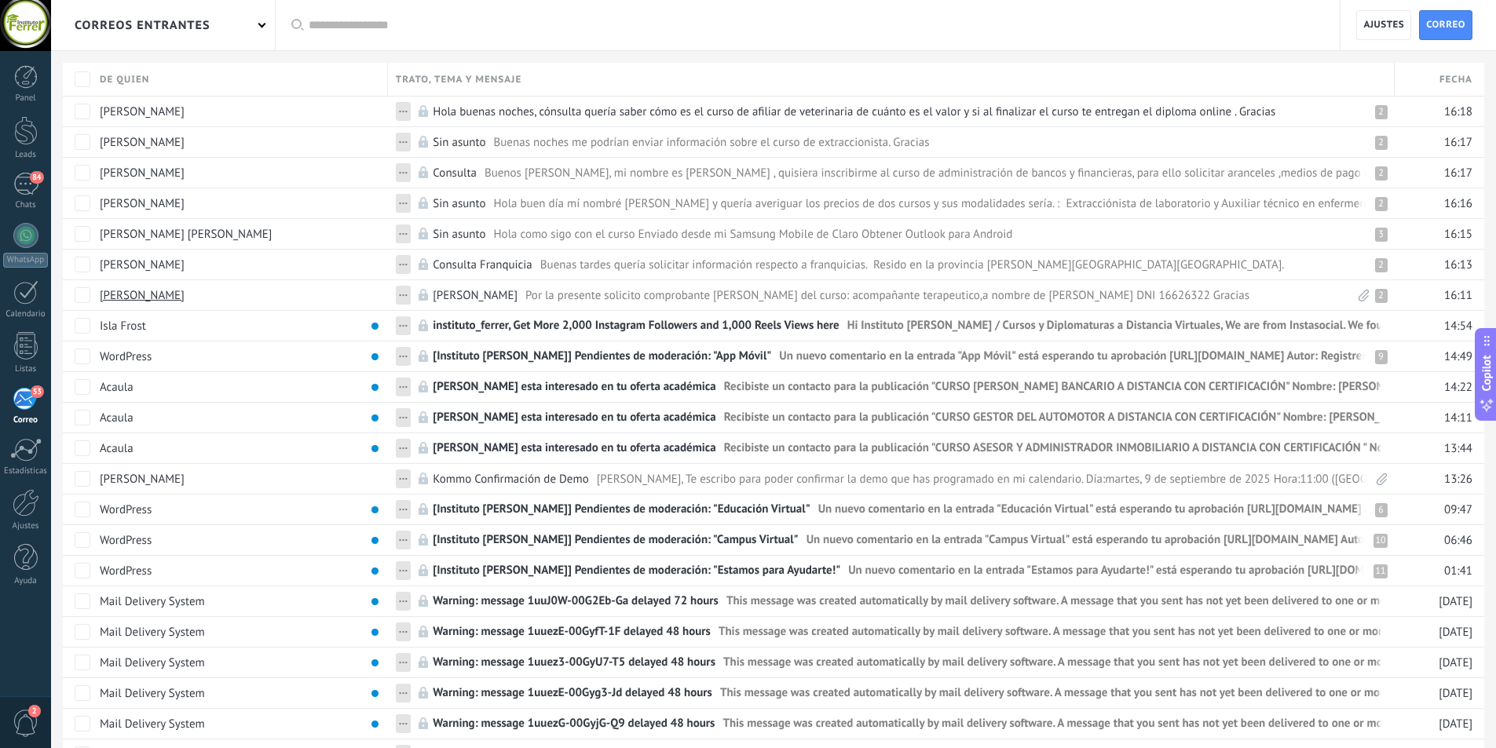
click at [31, 401] on div "53" at bounding box center [26, 399] width 26 height 24
click at [24, 458] on div at bounding box center [25, 450] width 31 height 24
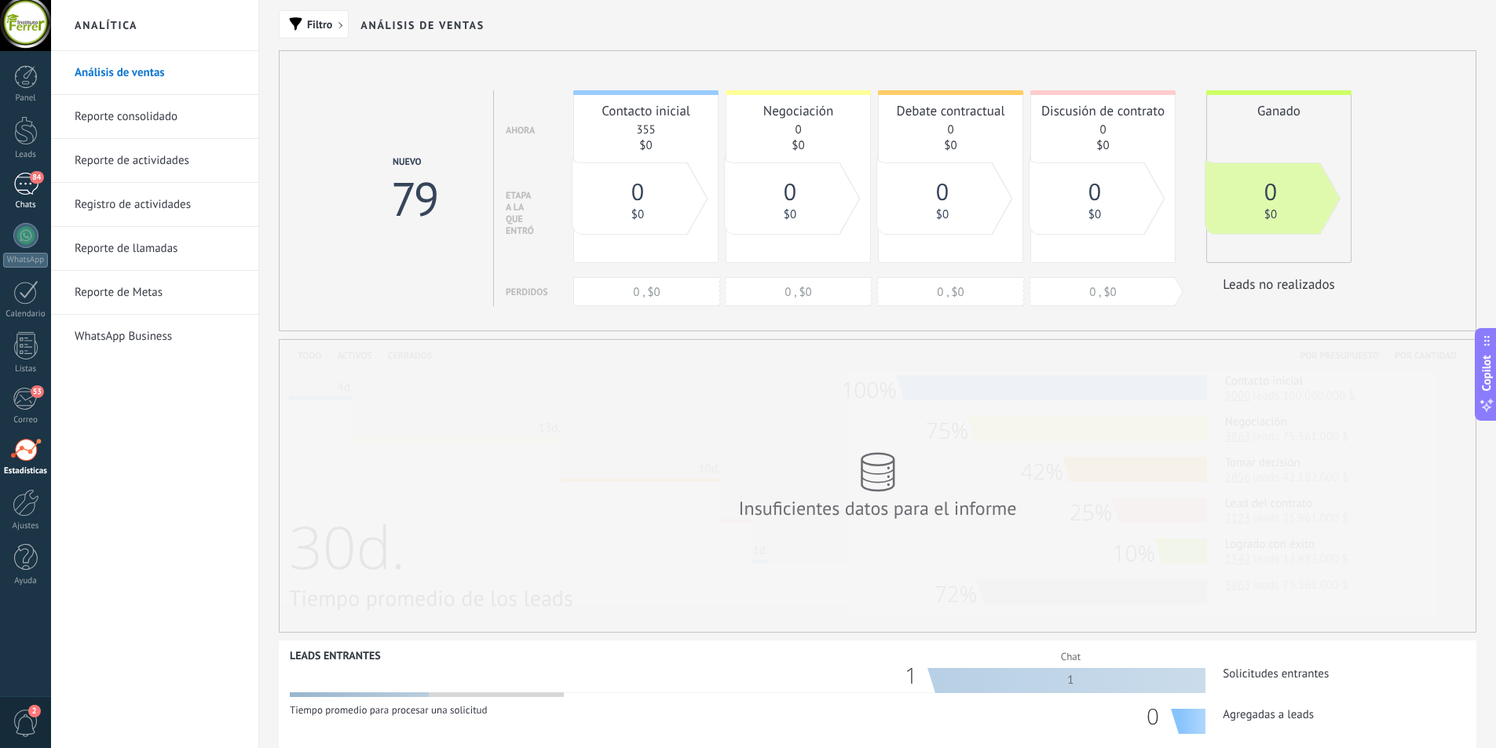
click at [31, 179] on span "84" at bounding box center [36, 177] width 13 height 13
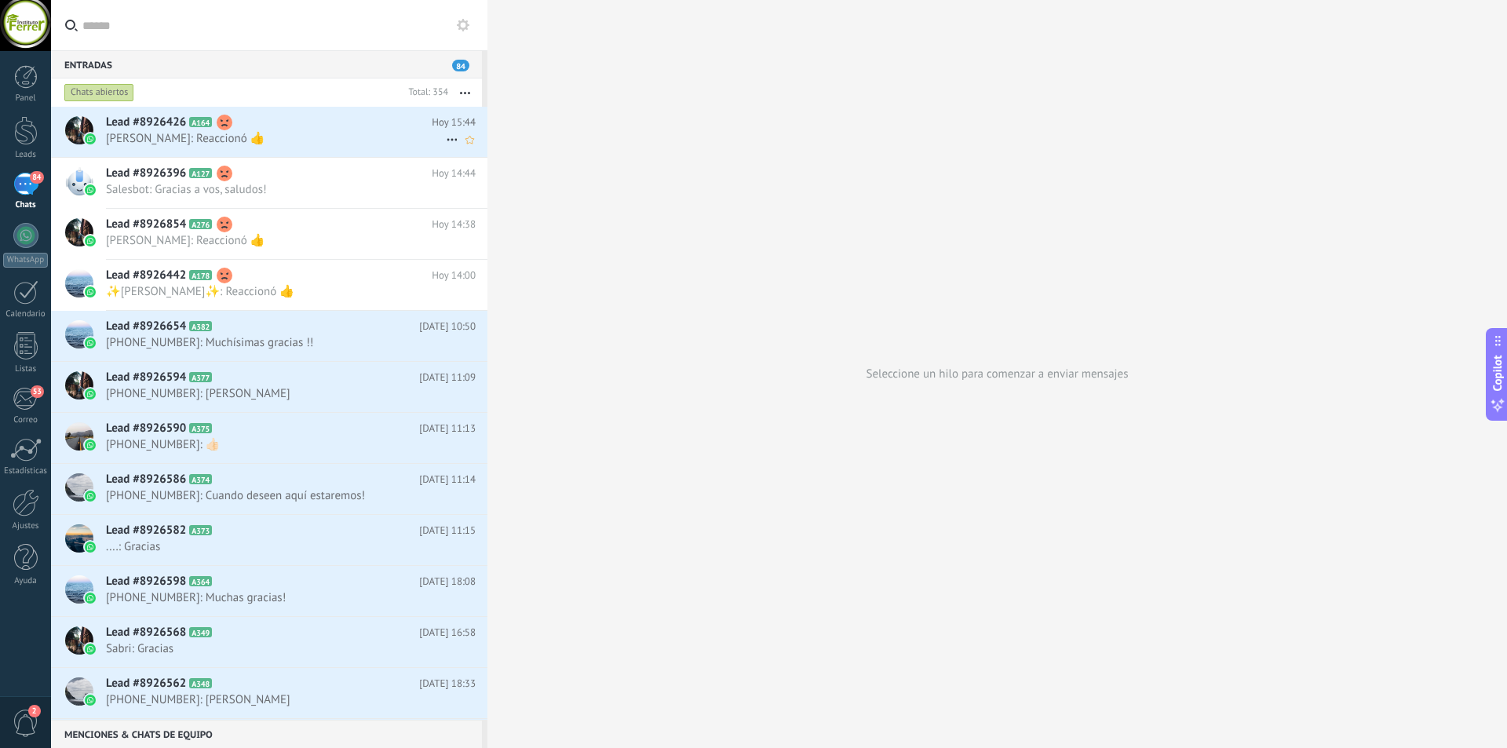
click at [272, 137] on span "[PERSON_NAME]: Reaccionó 👍" at bounding box center [276, 138] width 340 height 15
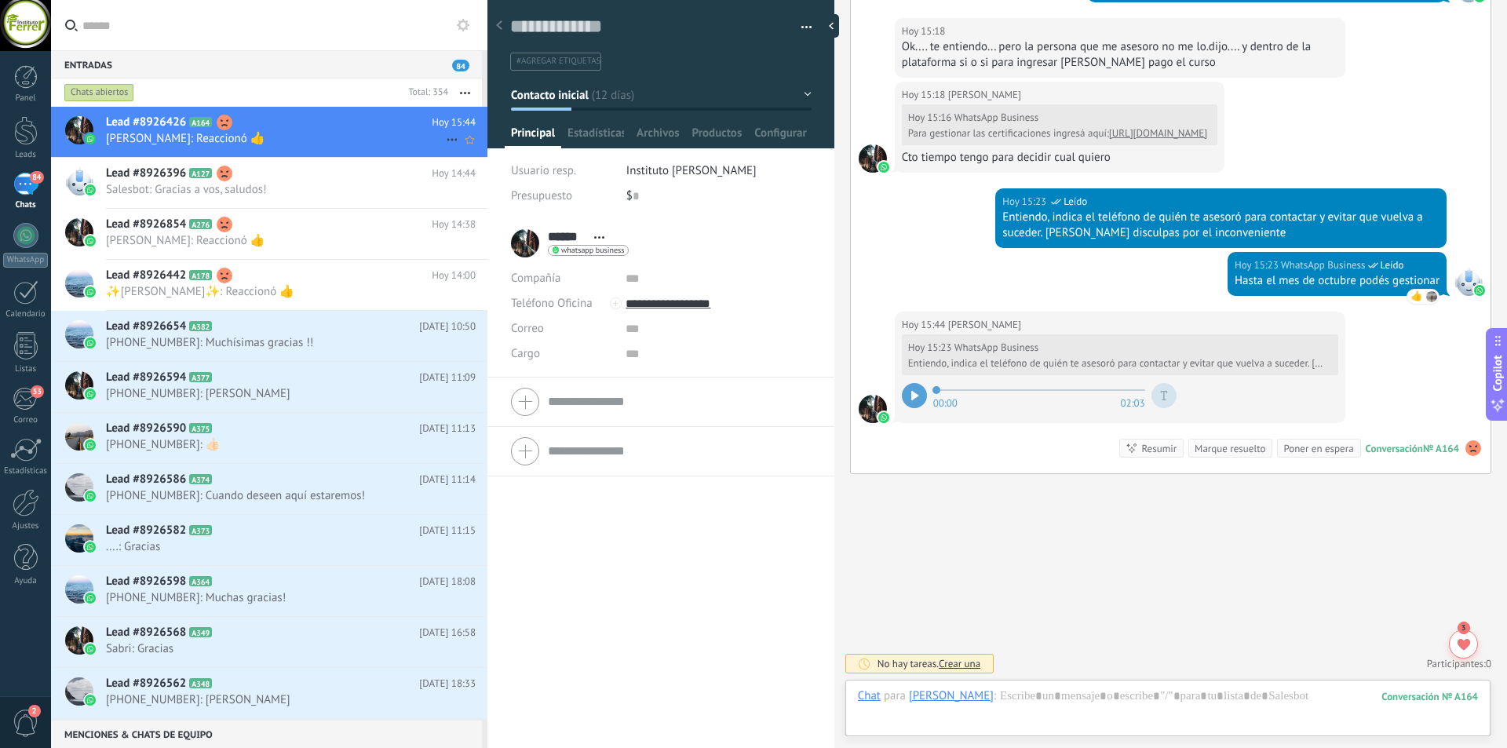
scroll to position [24, 0]
click at [919, 396] on icon at bounding box center [915, 395] width 7 height 9
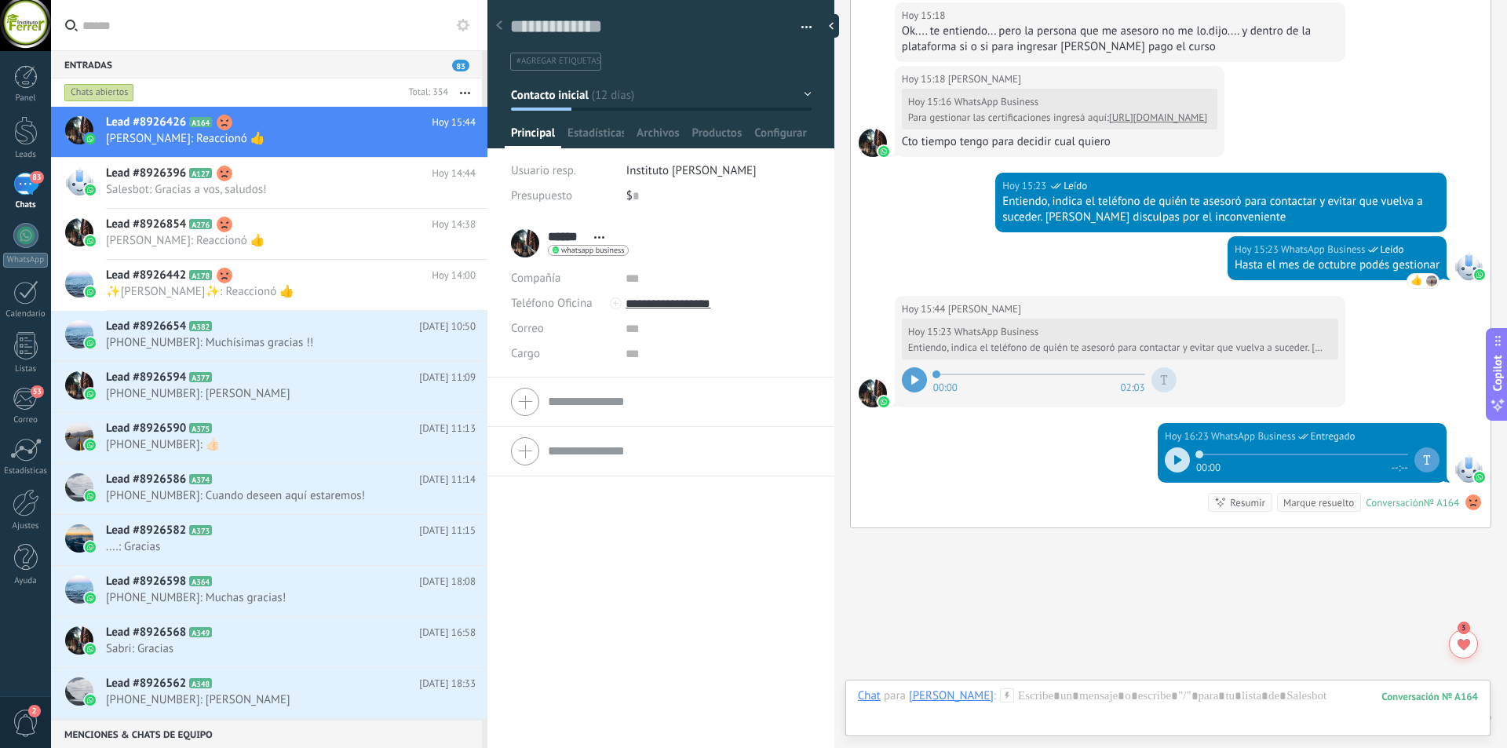
scroll to position [960, 0]
